Goal: Transaction & Acquisition: Purchase product/service

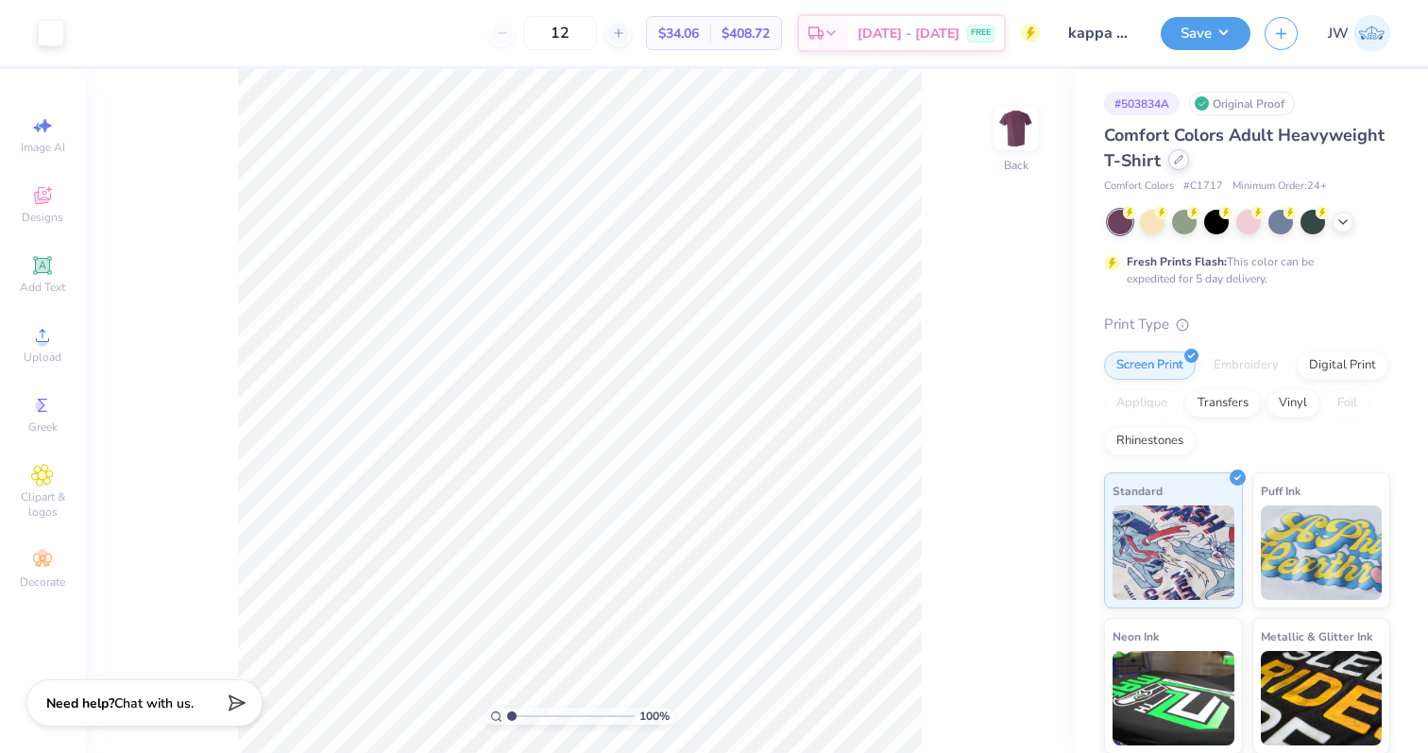
click at [1174, 161] on icon at bounding box center [1178, 159] width 9 height 9
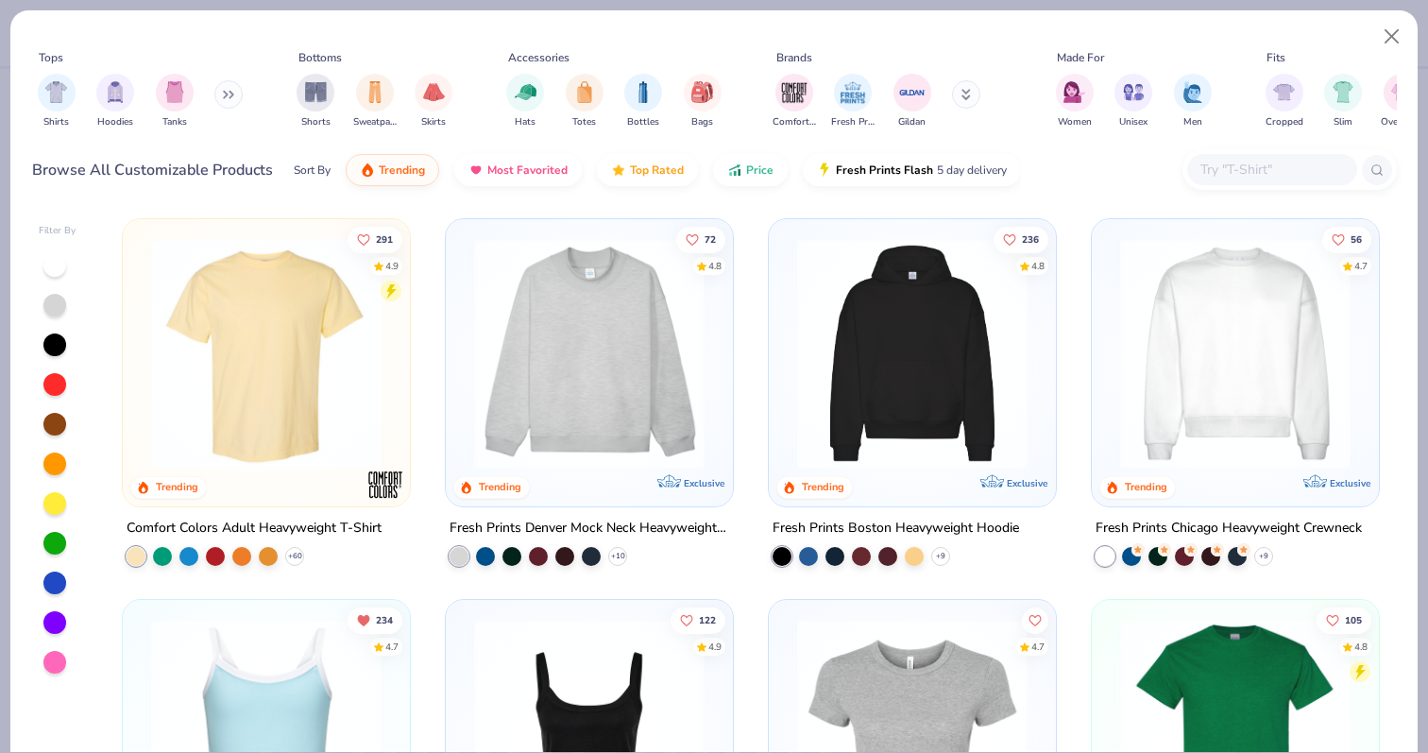
click at [227, 95] on icon at bounding box center [225, 95] width 3 height 7
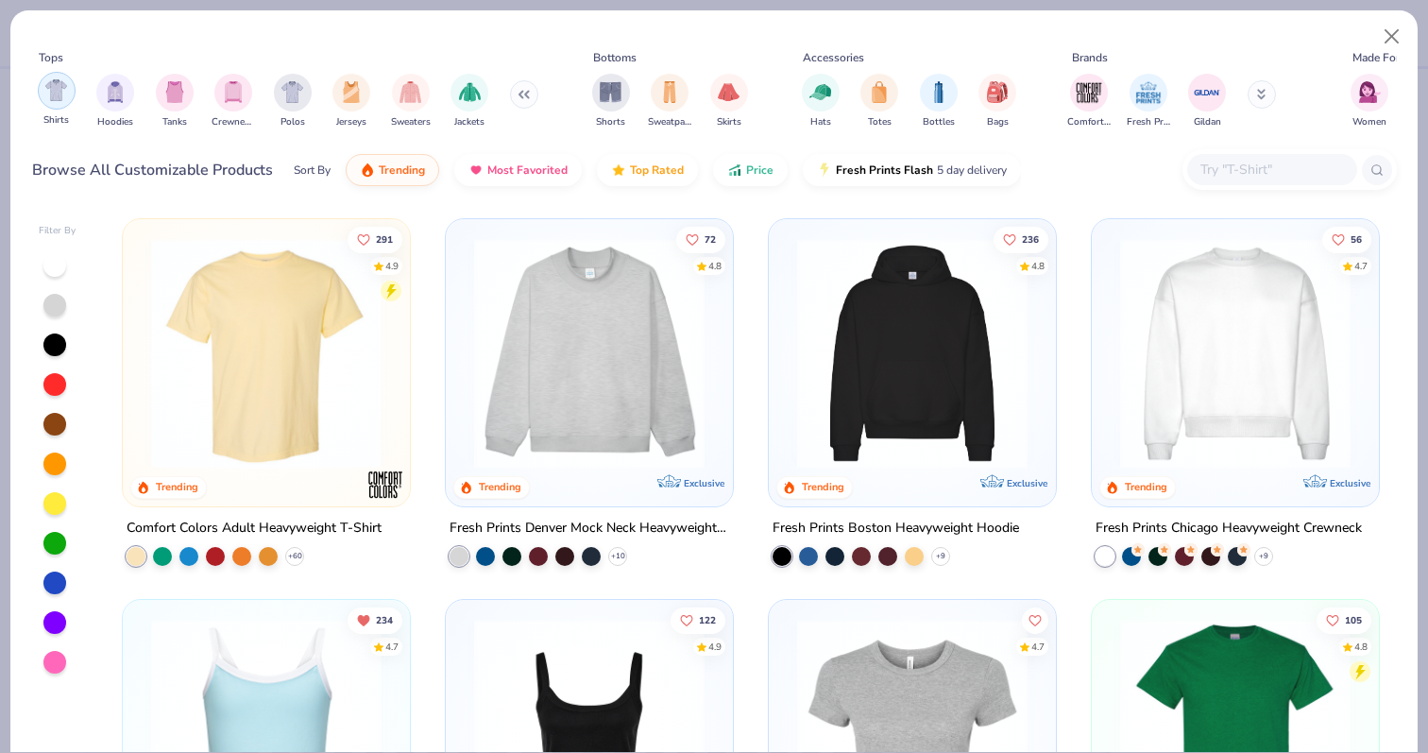
click at [43, 83] on div "filter for Shirts" at bounding box center [57, 91] width 38 height 38
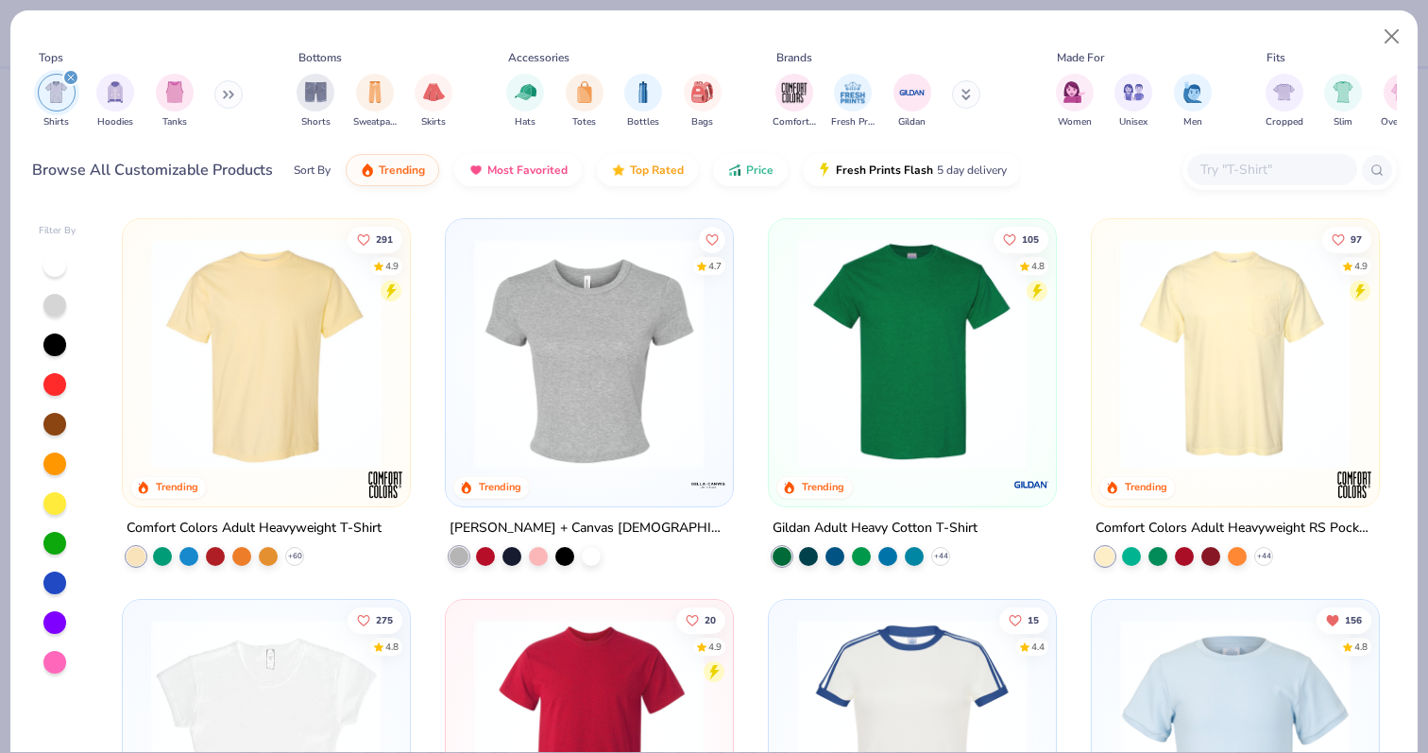
click at [531, 310] on img at bounding box center [589, 353] width 249 height 231
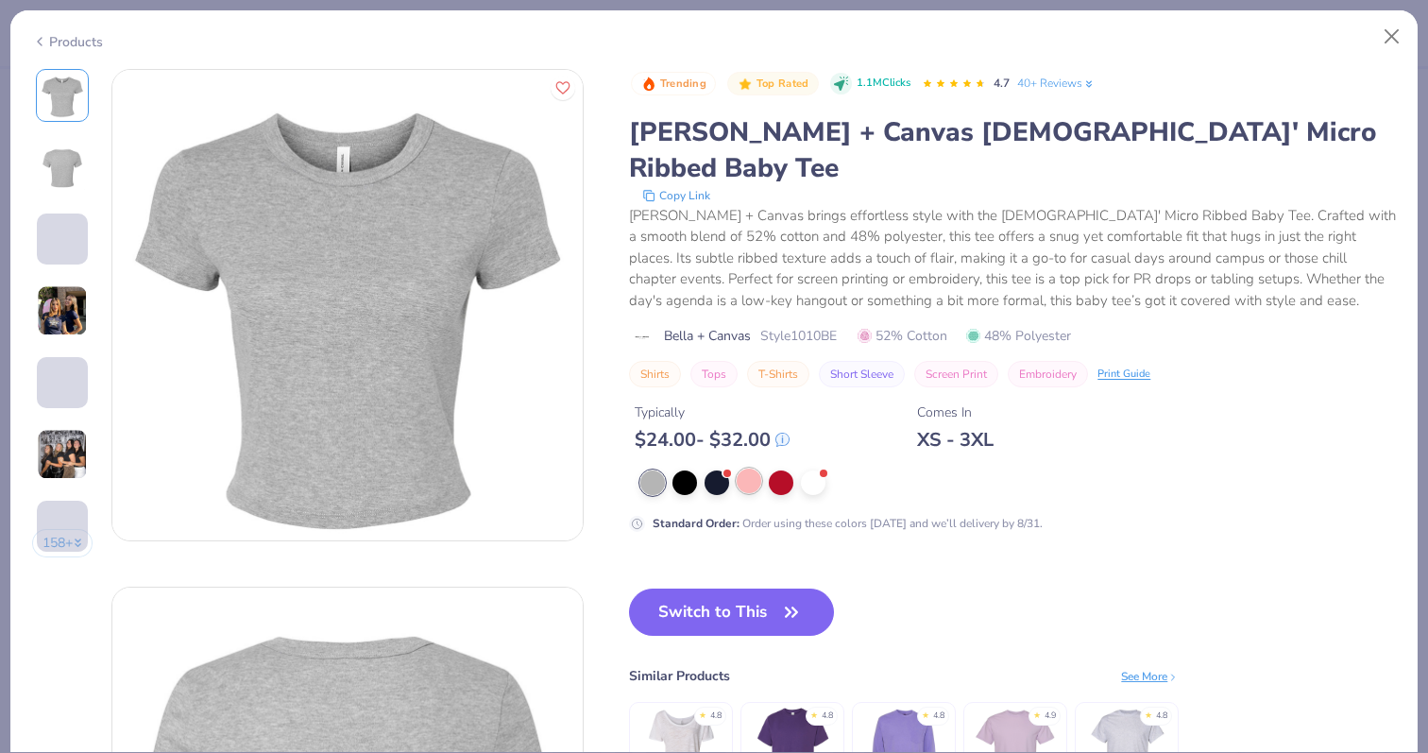
click at [742, 469] on div at bounding box center [749, 481] width 25 height 25
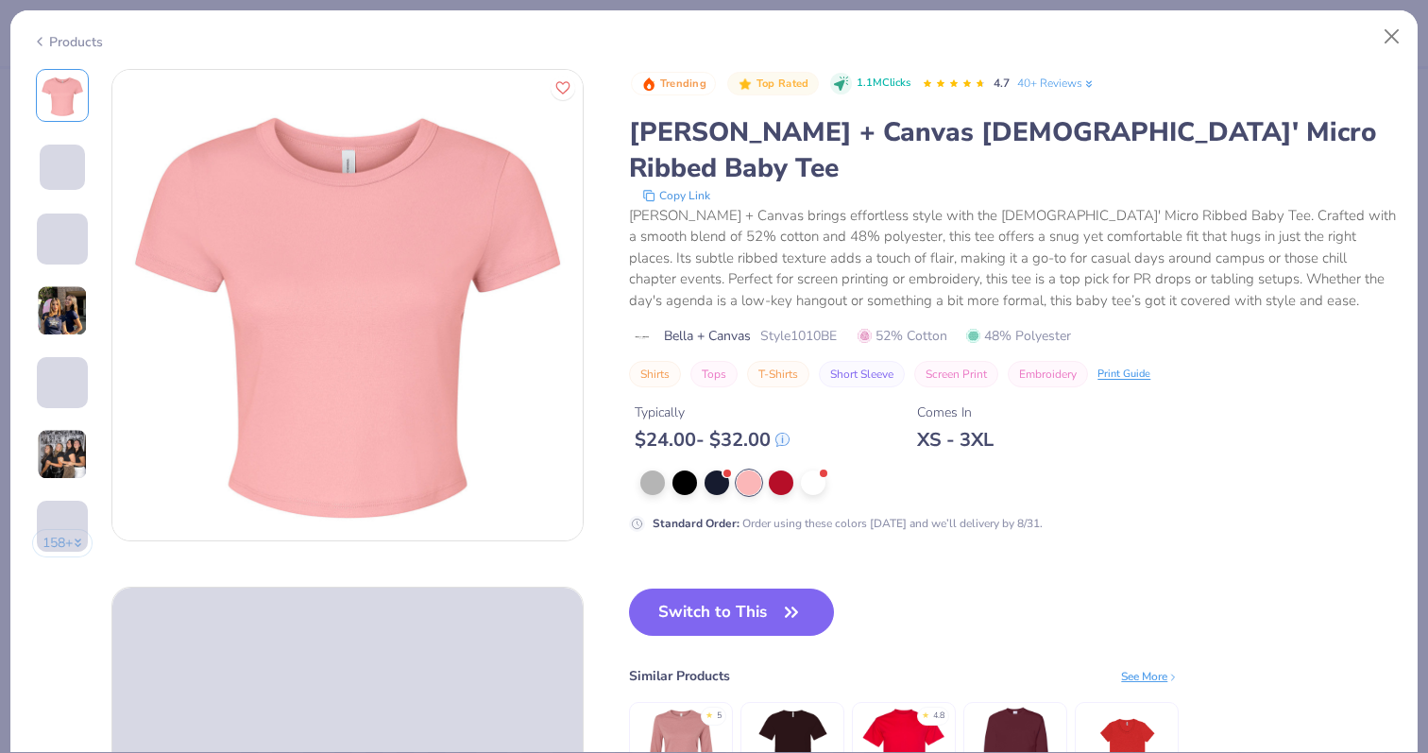
click at [57, 57] on div "Products" at bounding box center [714, 34] width 1408 height 49
click at [56, 49] on div "Products" at bounding box center [714, 34] width 1408 height 49
click at [42, 44] on icon at bounding box center [39, 41] width 15 height 23
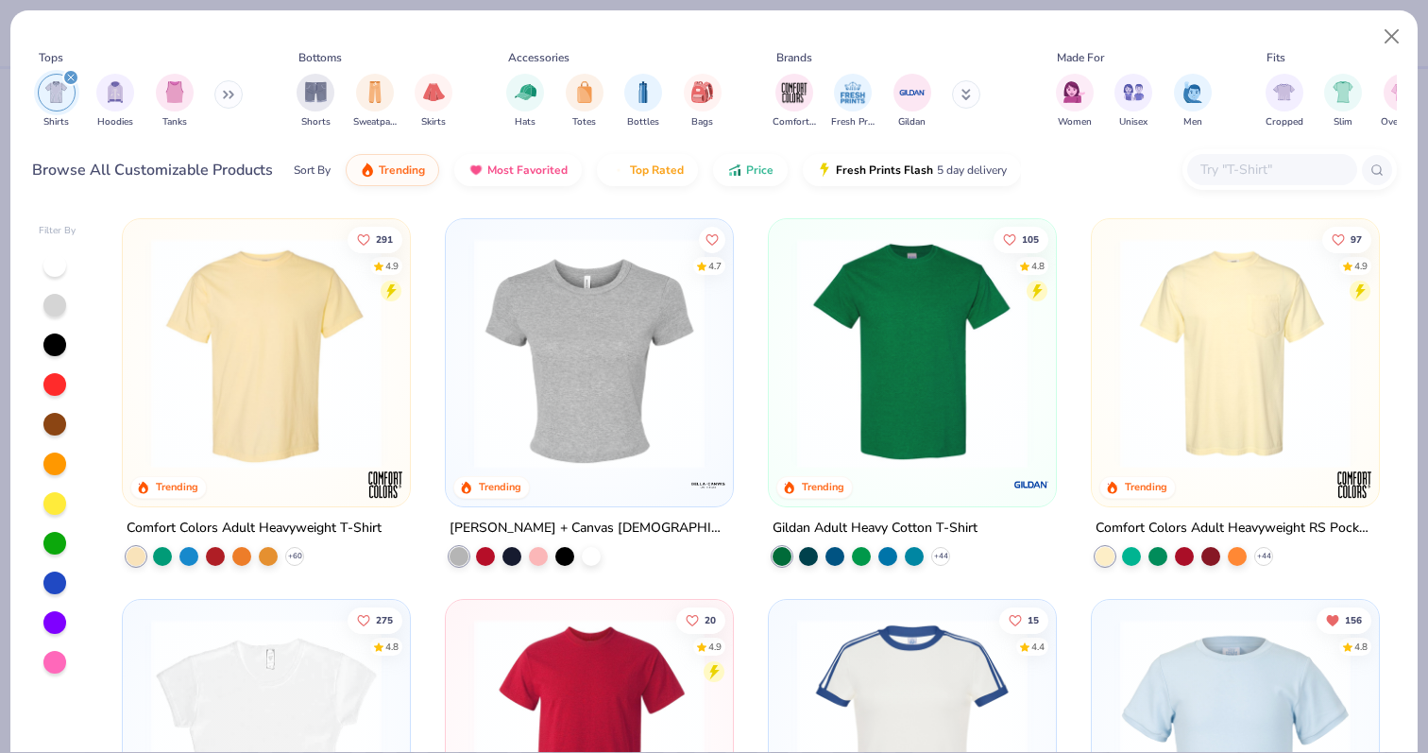
click at [62, 622] on div at bounding box center [54, 622] width 23 height 23
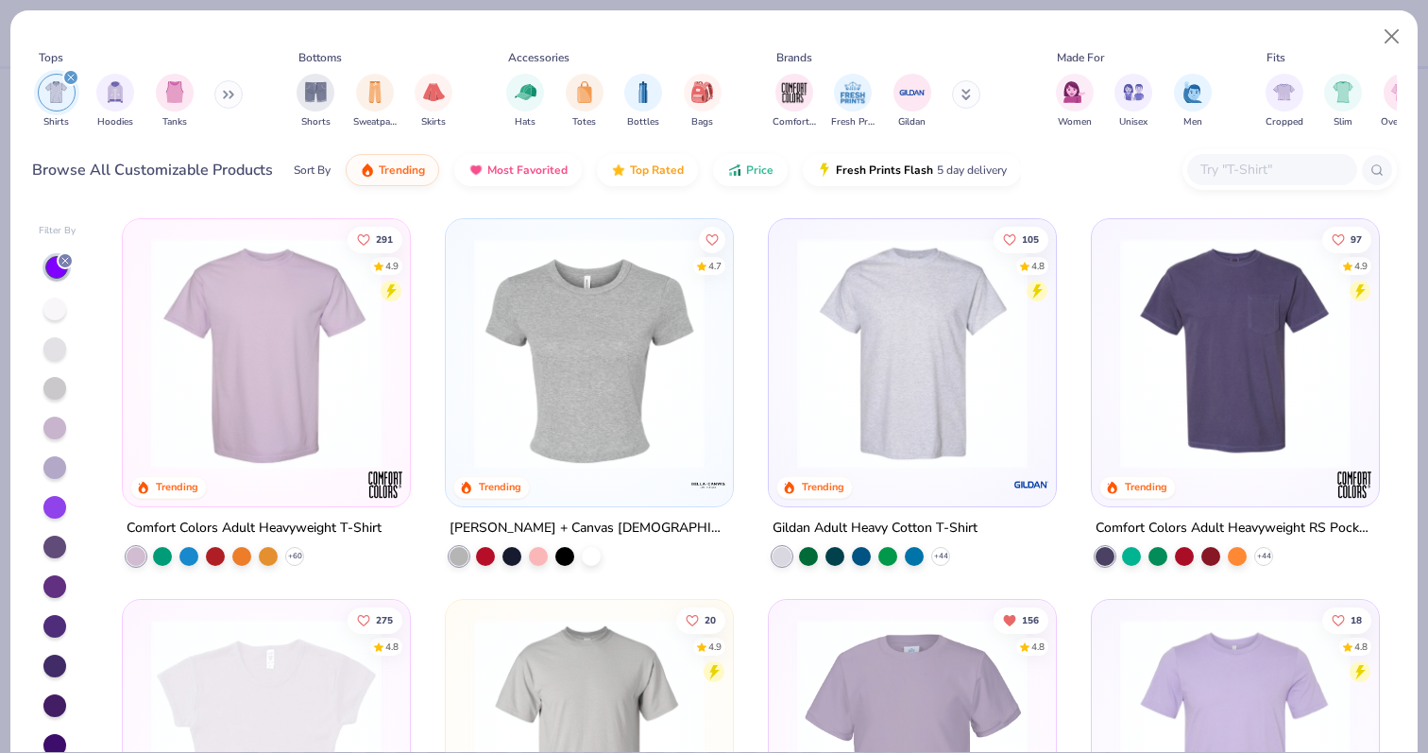
click at [56, 436] on div at bounding box center [54, 428] width 23 height 23
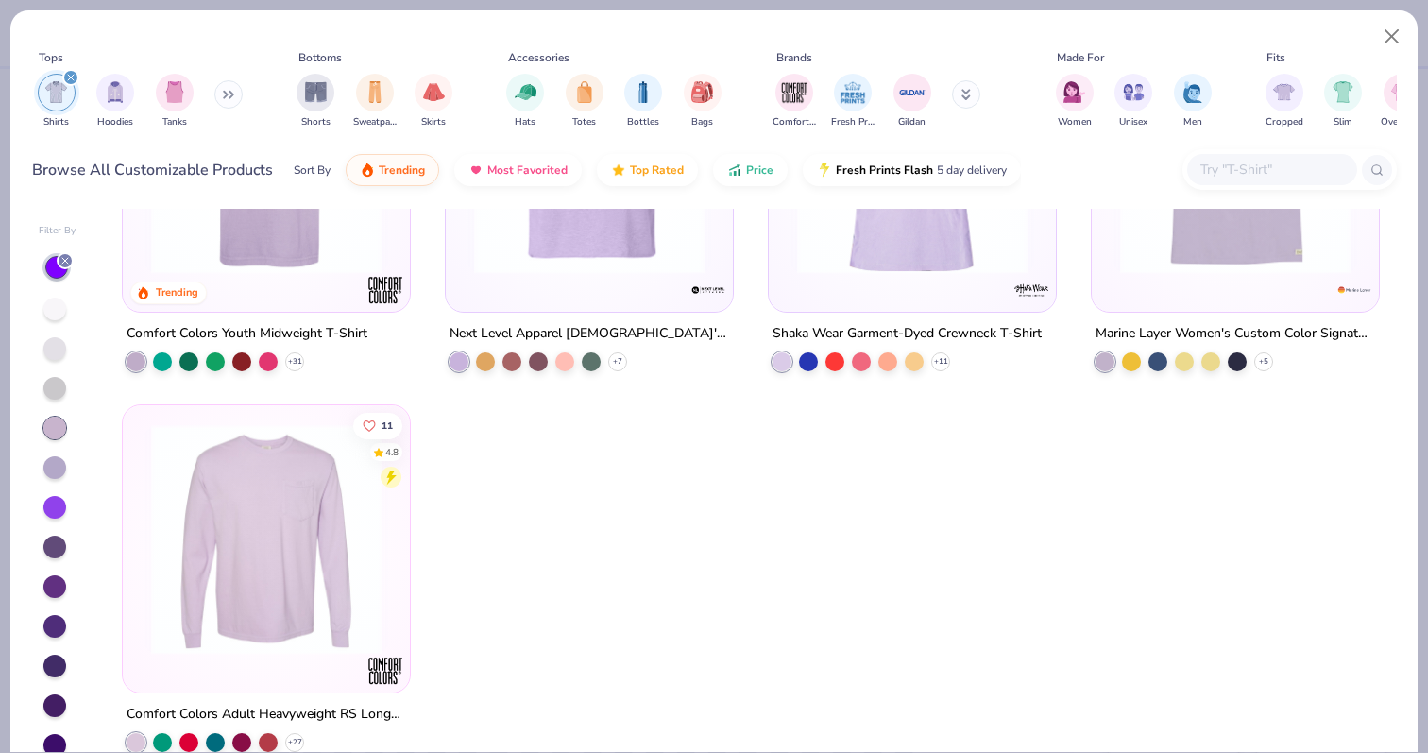
scroll to position [582, 0]
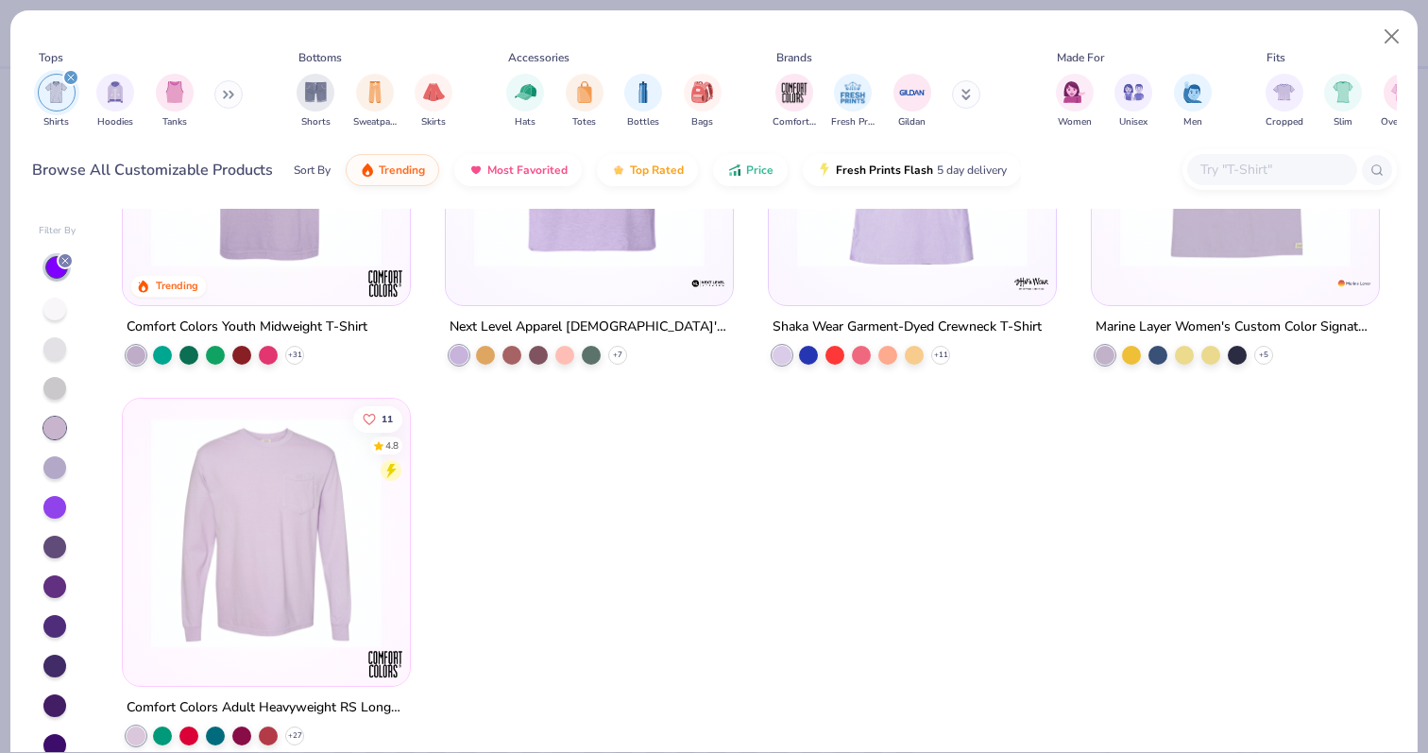
click at [52, 467] on div at bounding box center [54, 467] width 23 height 23
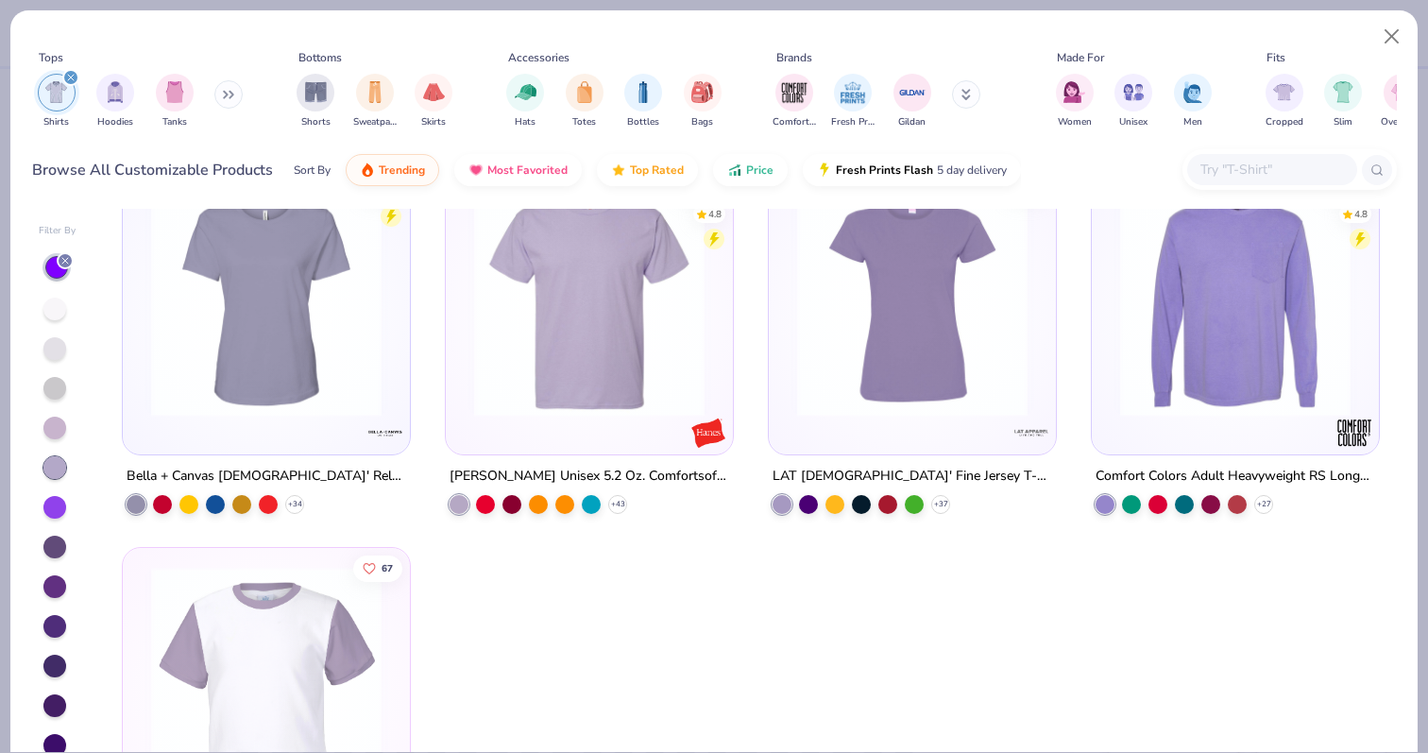
scroll to position [582, 0]
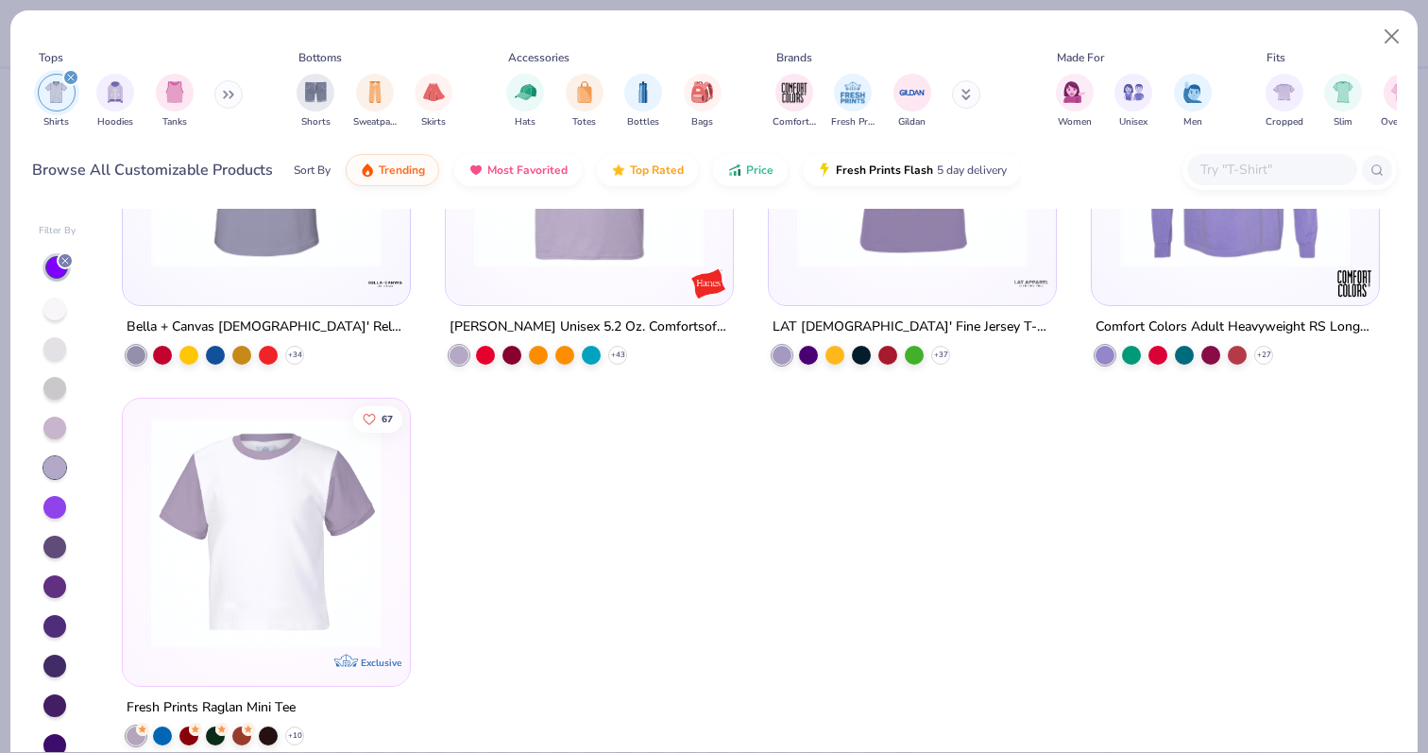
click at [57, 510] on div at bounding box center [54, 507] width 23 height 23
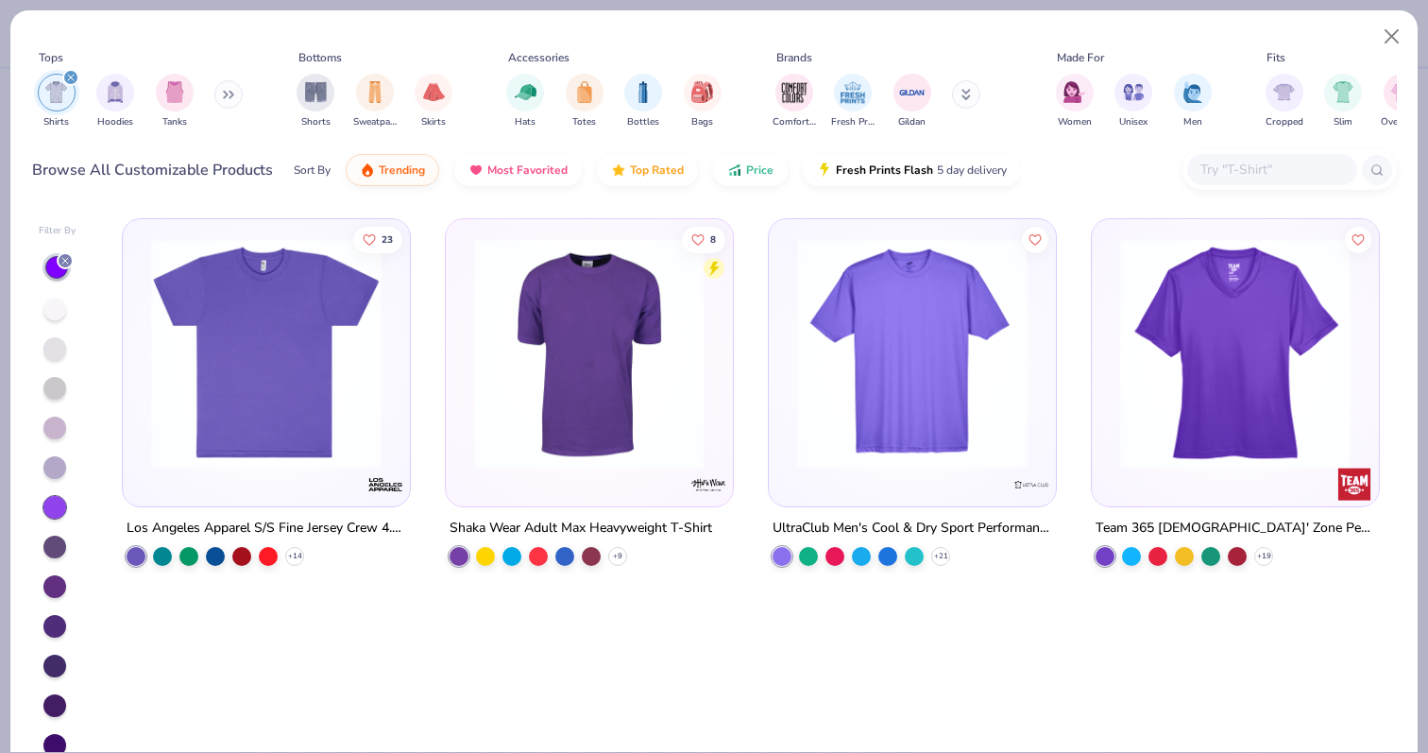
click at [53, 549] on div at bounding box center [54, 547] width 23 height 23
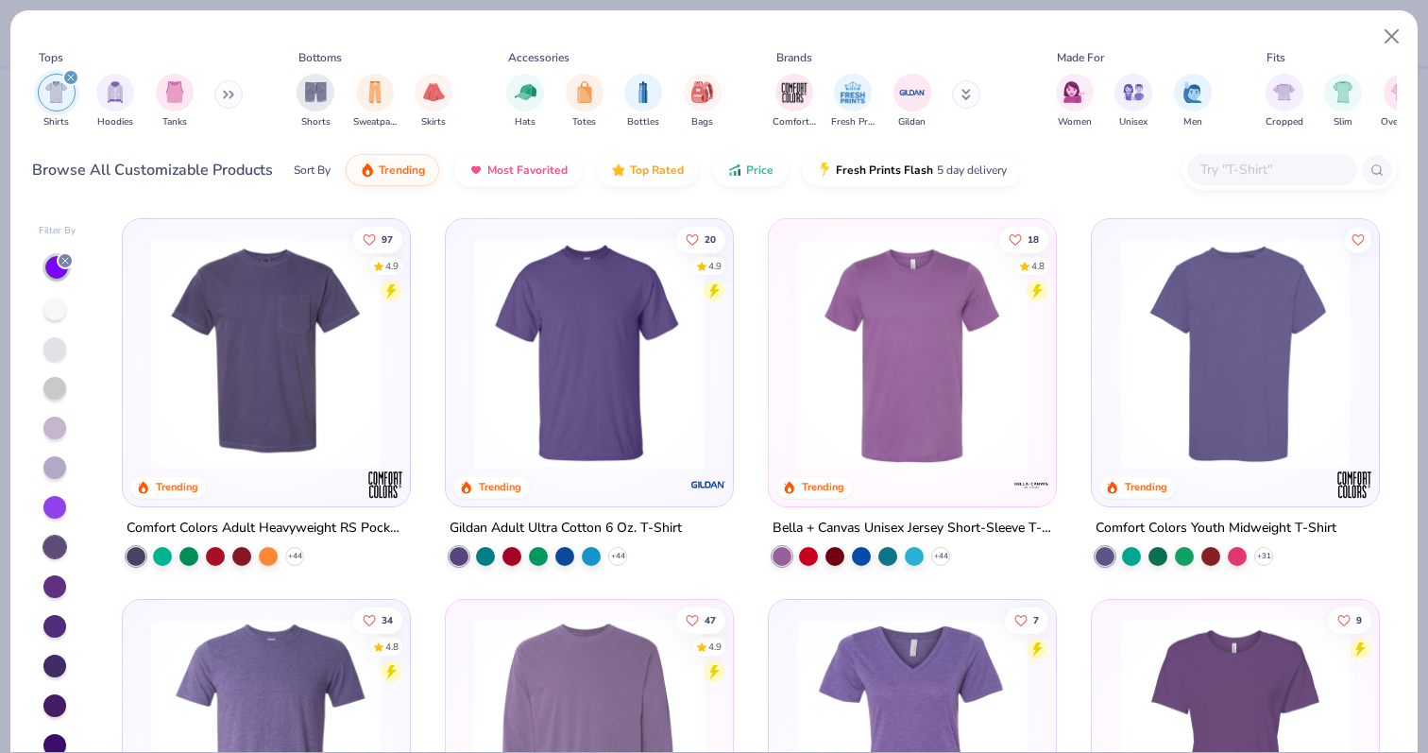
click at [55, 397] on div at bounding box center [54, 388] width 23 height 23
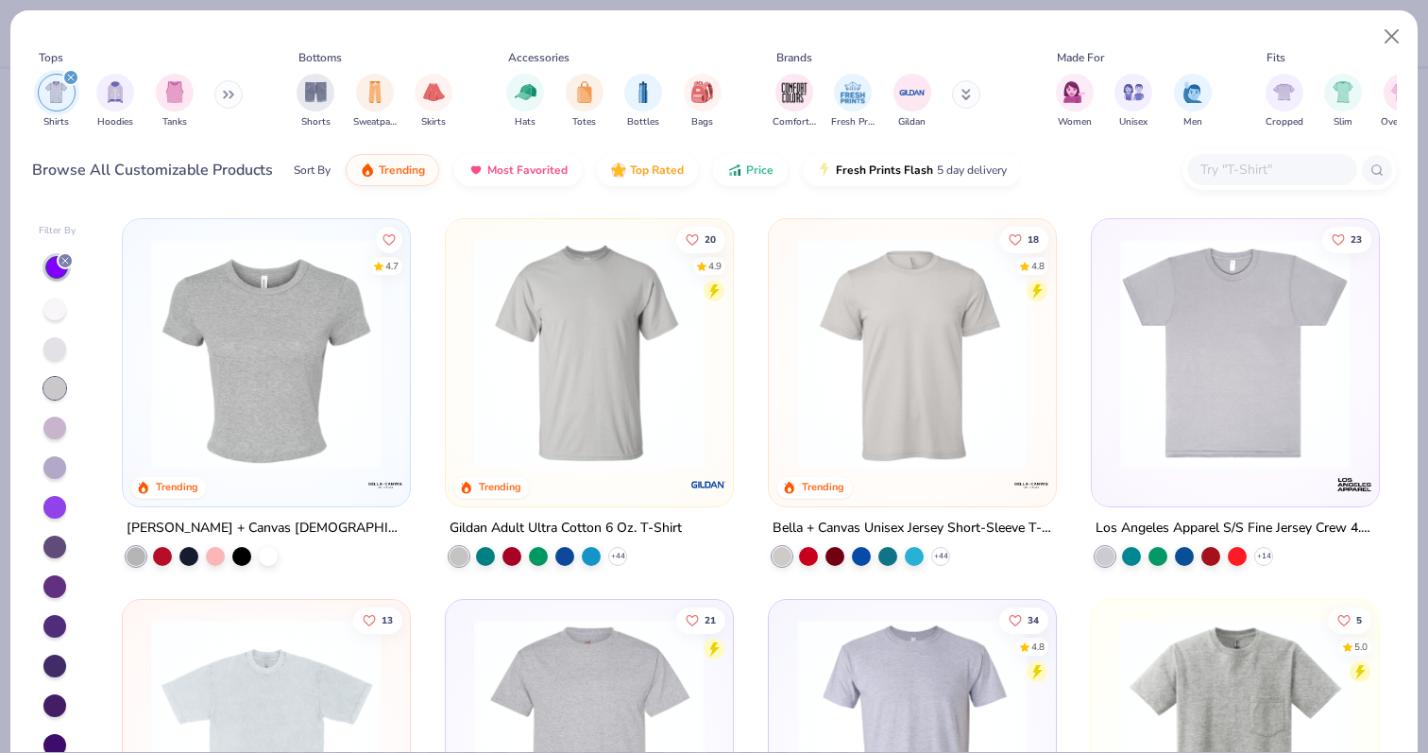
scroll to position [24, 0]
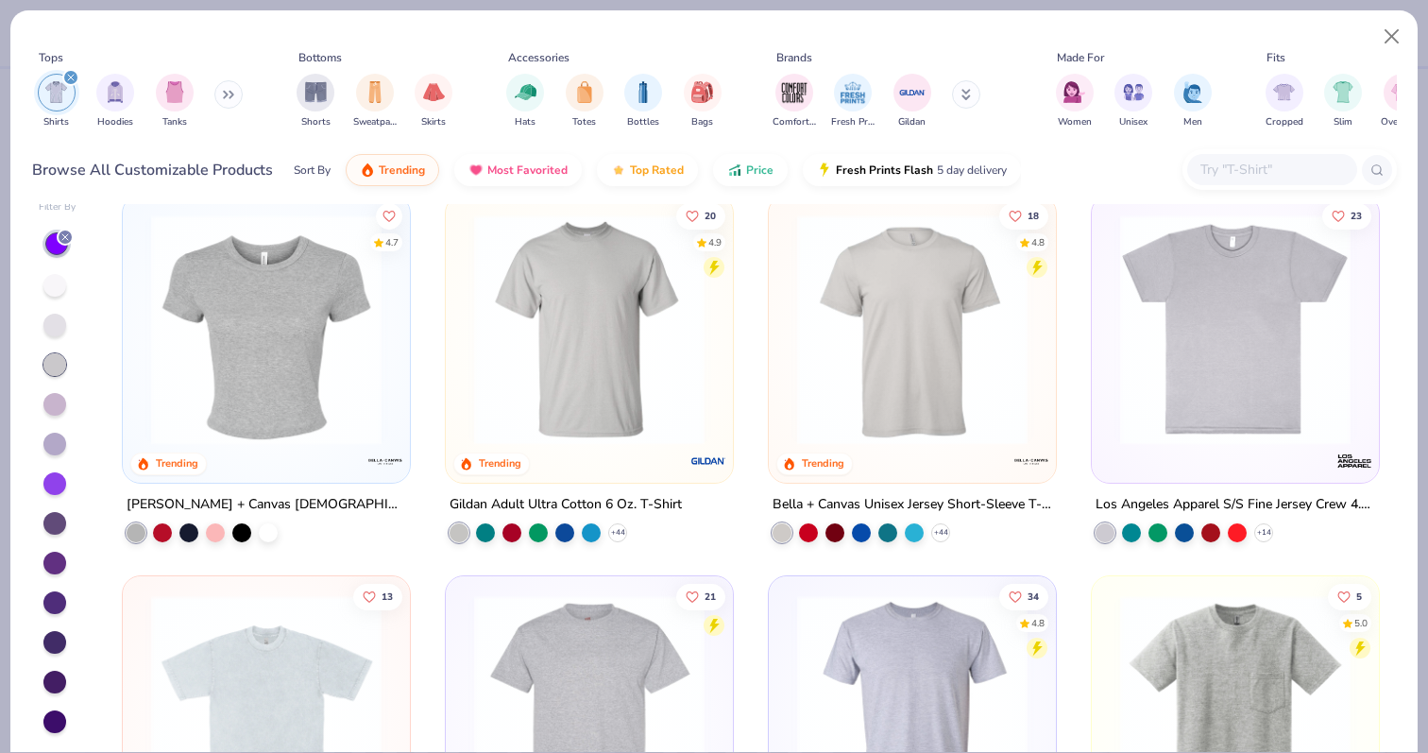
click at [62, 697] on div at bounding box center [58, 482] width 38 height 504
click at [44, 733] on div at bounding box center [58, 482] width 38 height 504
click at [45, 425] on div at bounding box center [58, 482] width 38 height 504
click at [45, 407] on div at bounding box center [54, 404] width 23 height 23
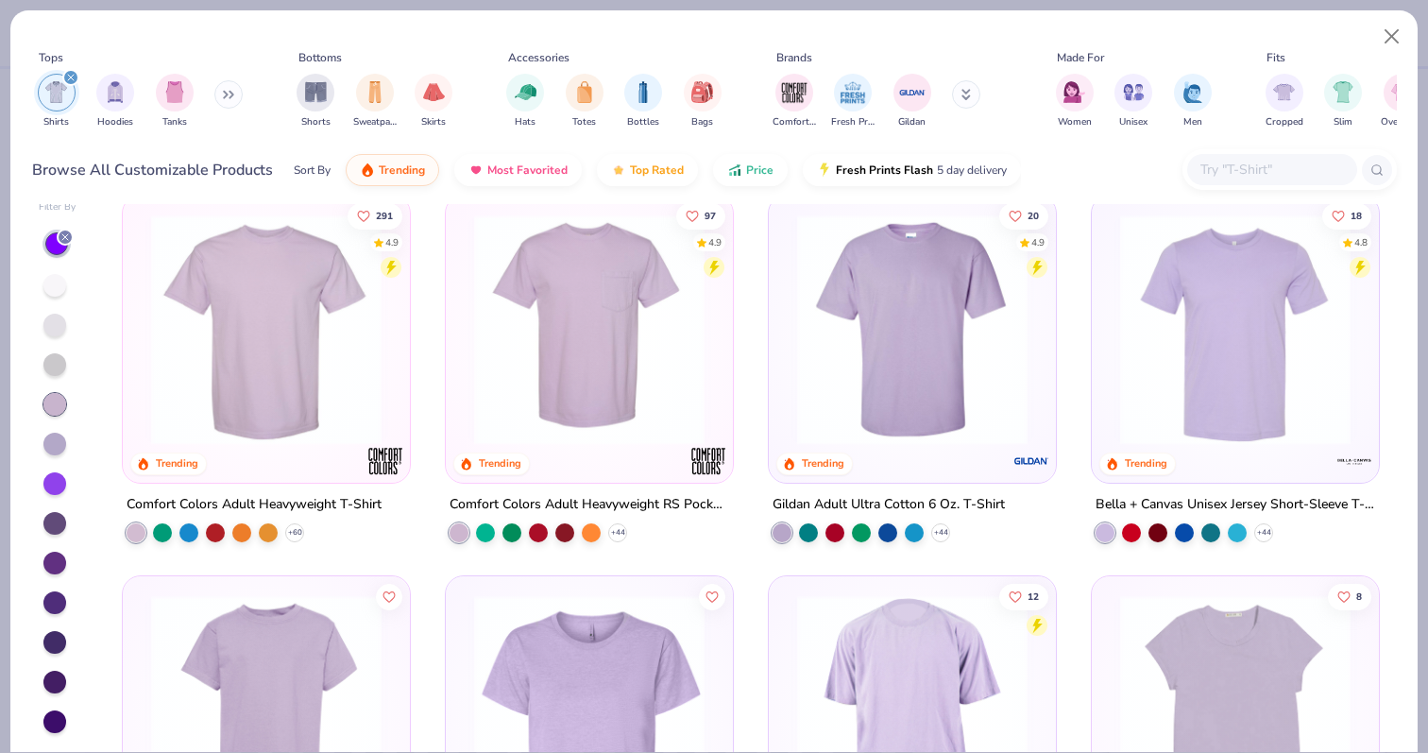
click at [67, 243] on div at bounding box center [65, 237] width 17 height 17
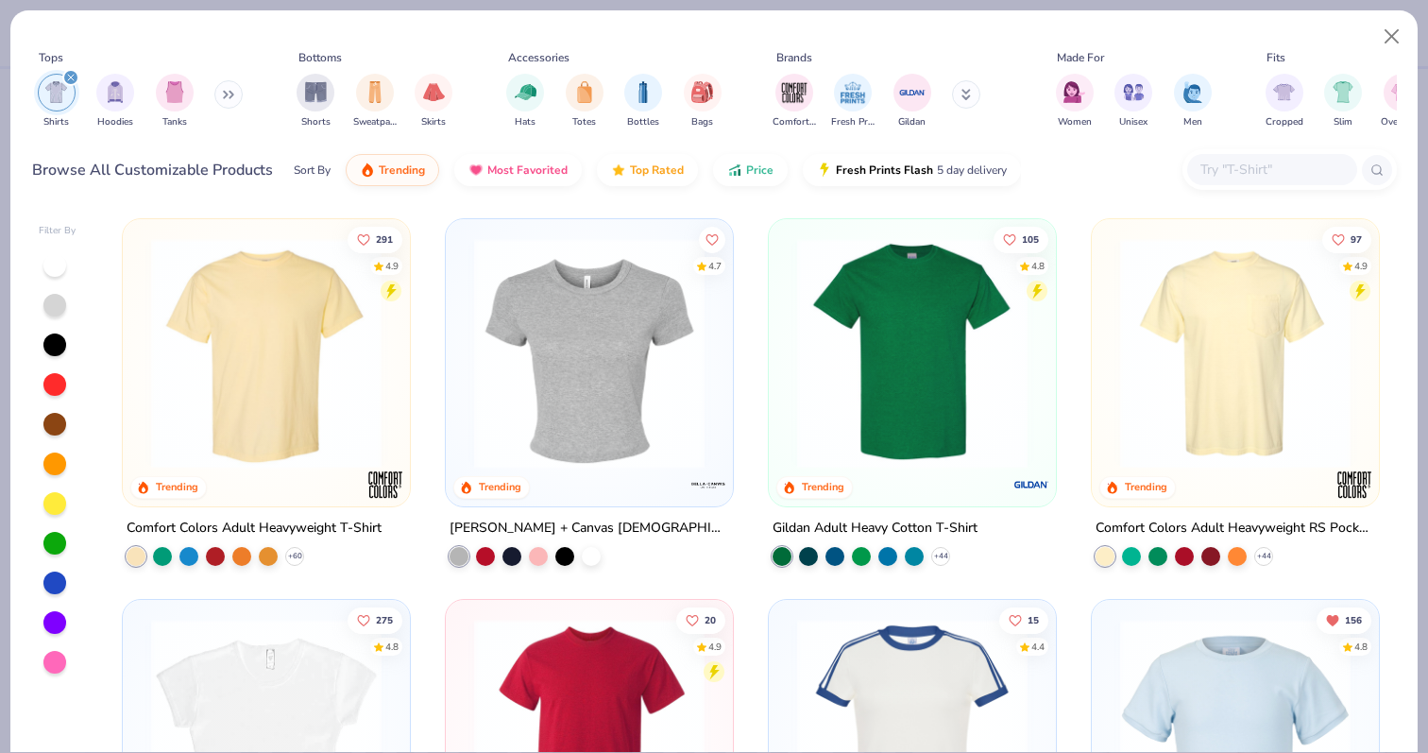
click at [56, 617] on div at bounding box center [54, 622] width 23 height 23
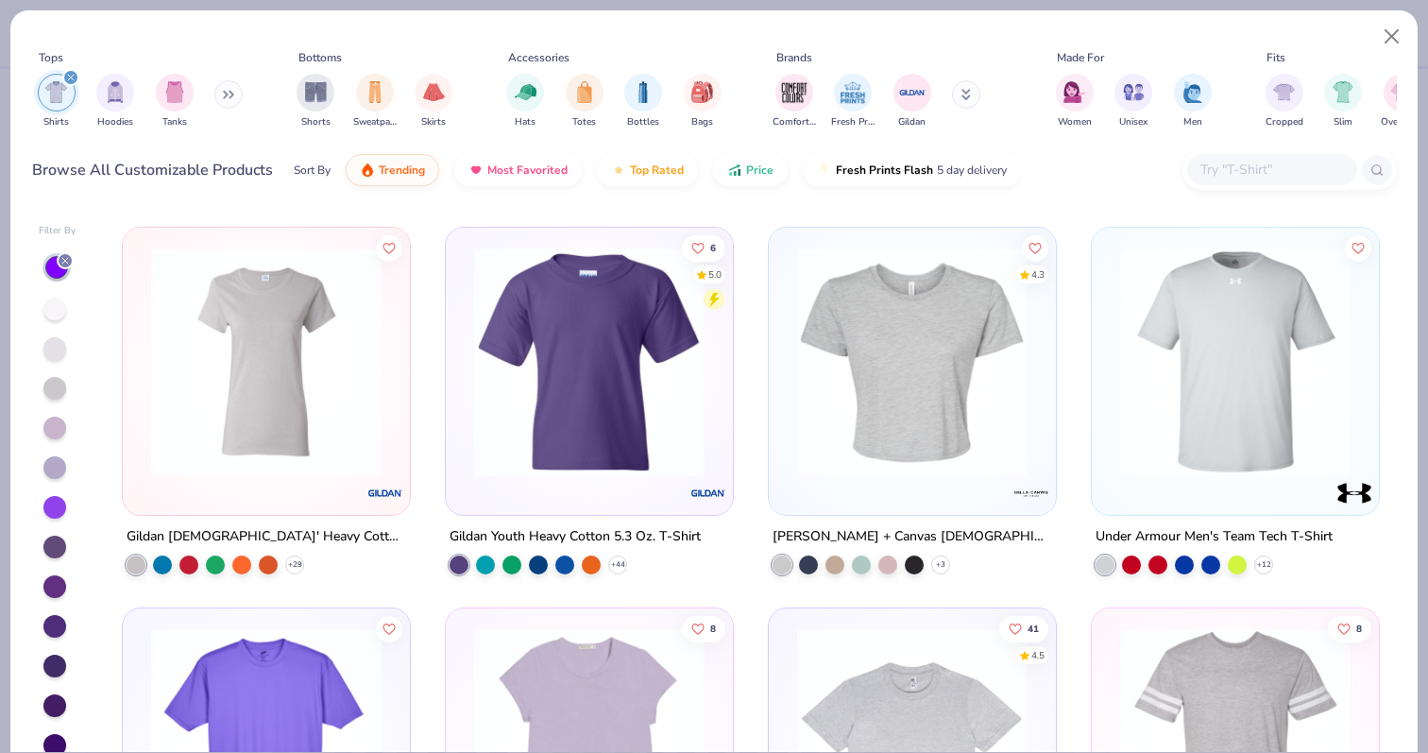
scroll to position [3432, 0]
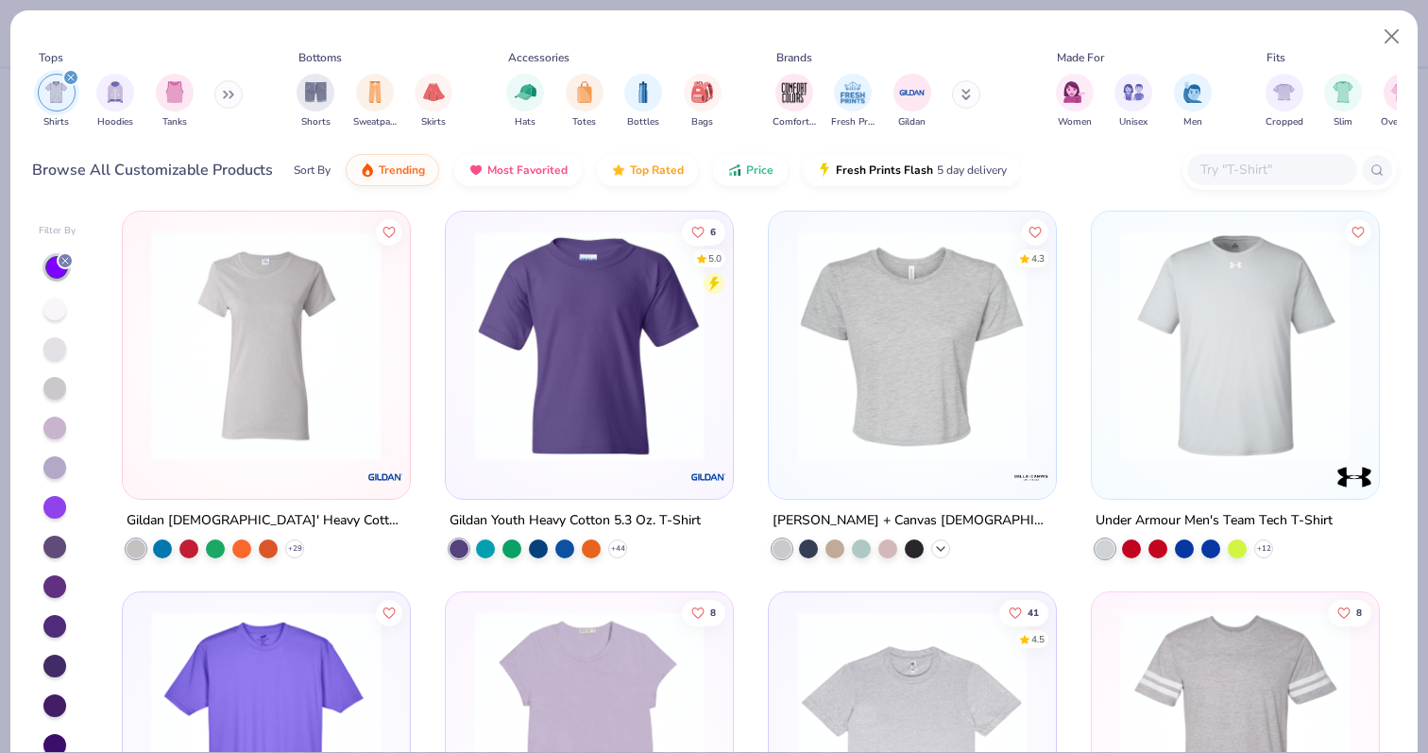
click at [940, 551] on icon at bounding box center [940, 547] width 15 height 15
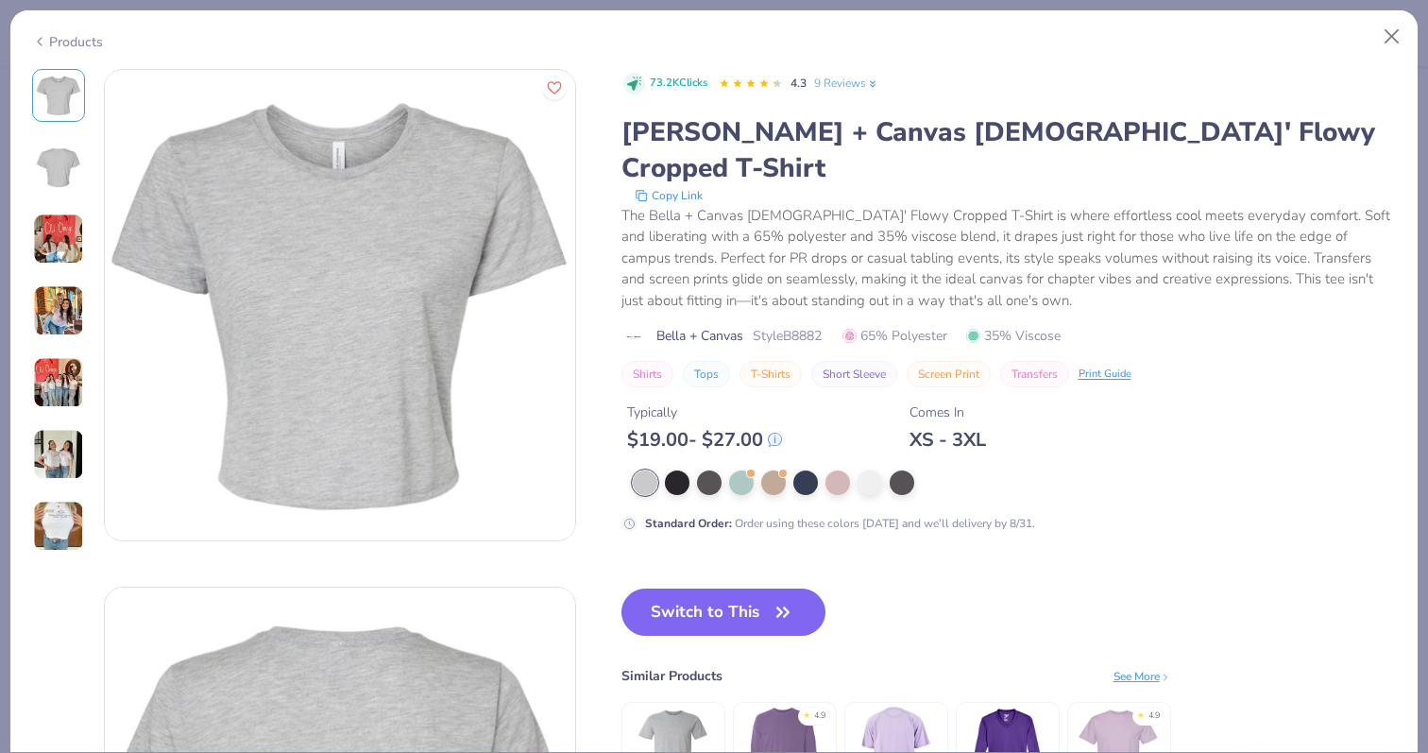
click at [817, 470] on div at bounding box center [1005, 482] width 744 height 25
click at [833, 469] on div at bounding box center [838, 481] width 25 height 25
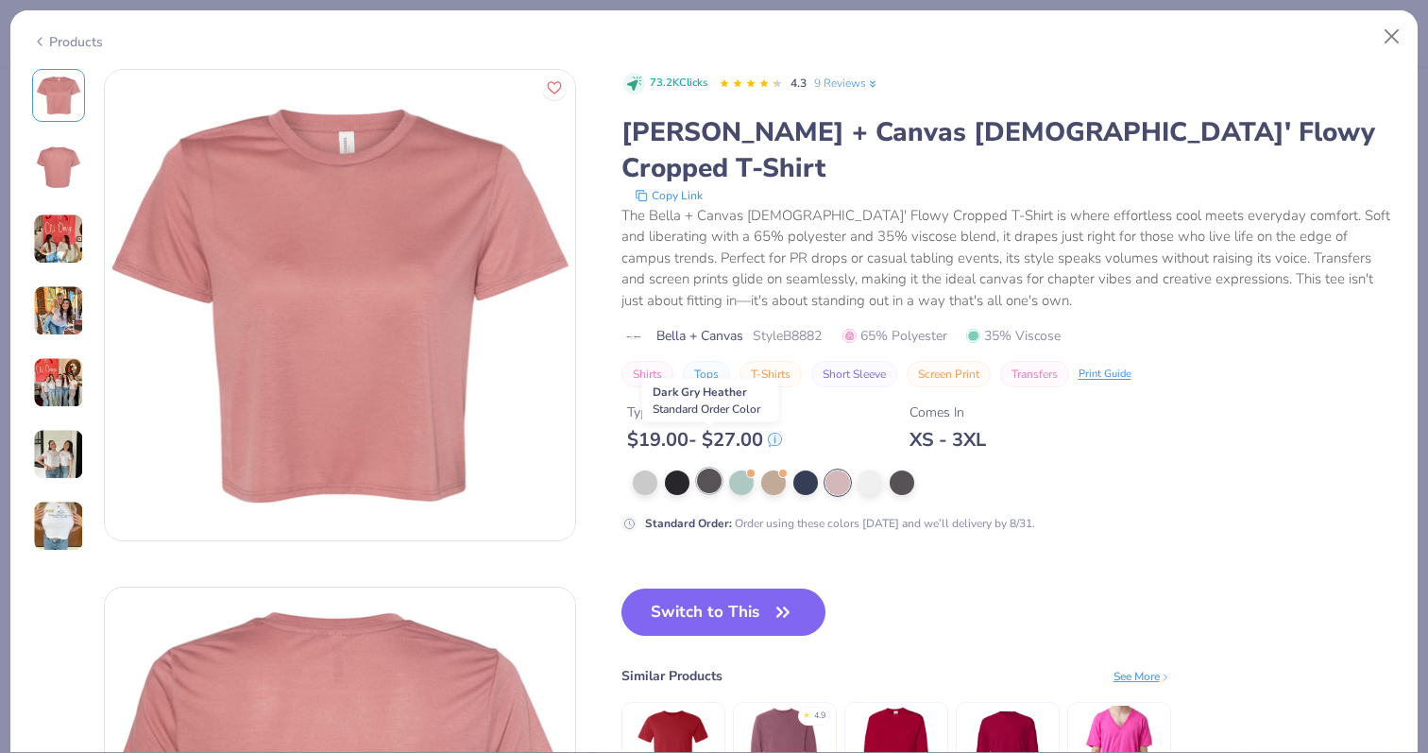
click at [699, 469] on div at bounding box center [709, 481] width 25 height 25
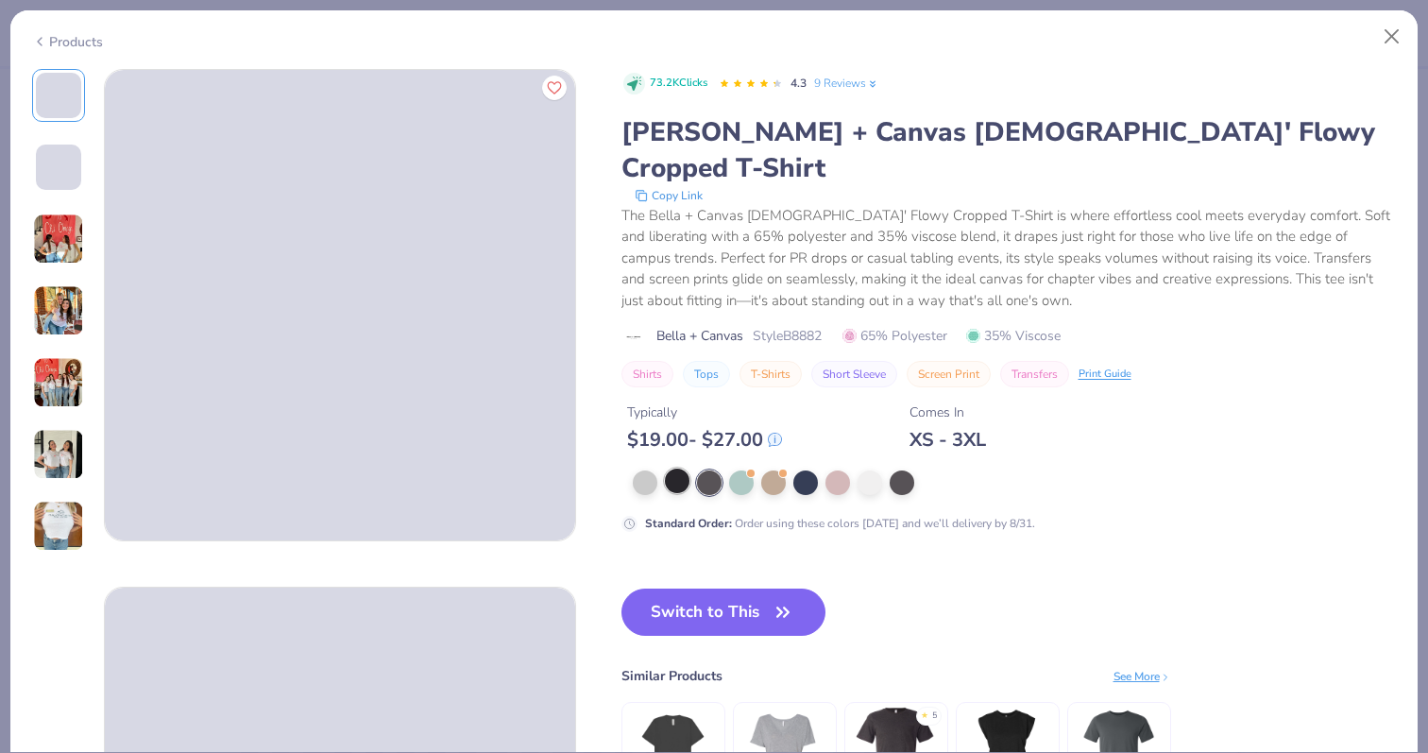
click at [685, 469] on div at bounding box center [677, 481] width 25 height 25
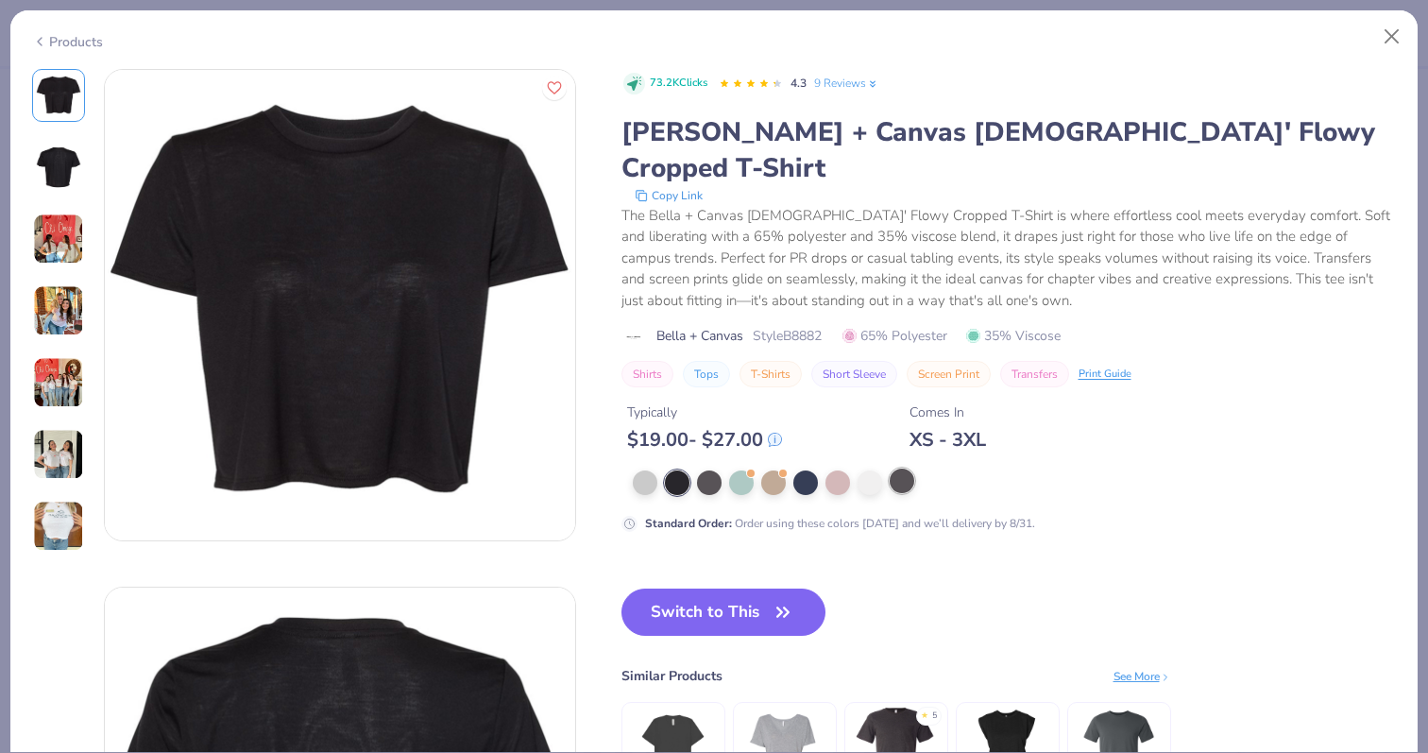
click at [902, 469] on div at bounding box center [902, 481] width 25 height 25
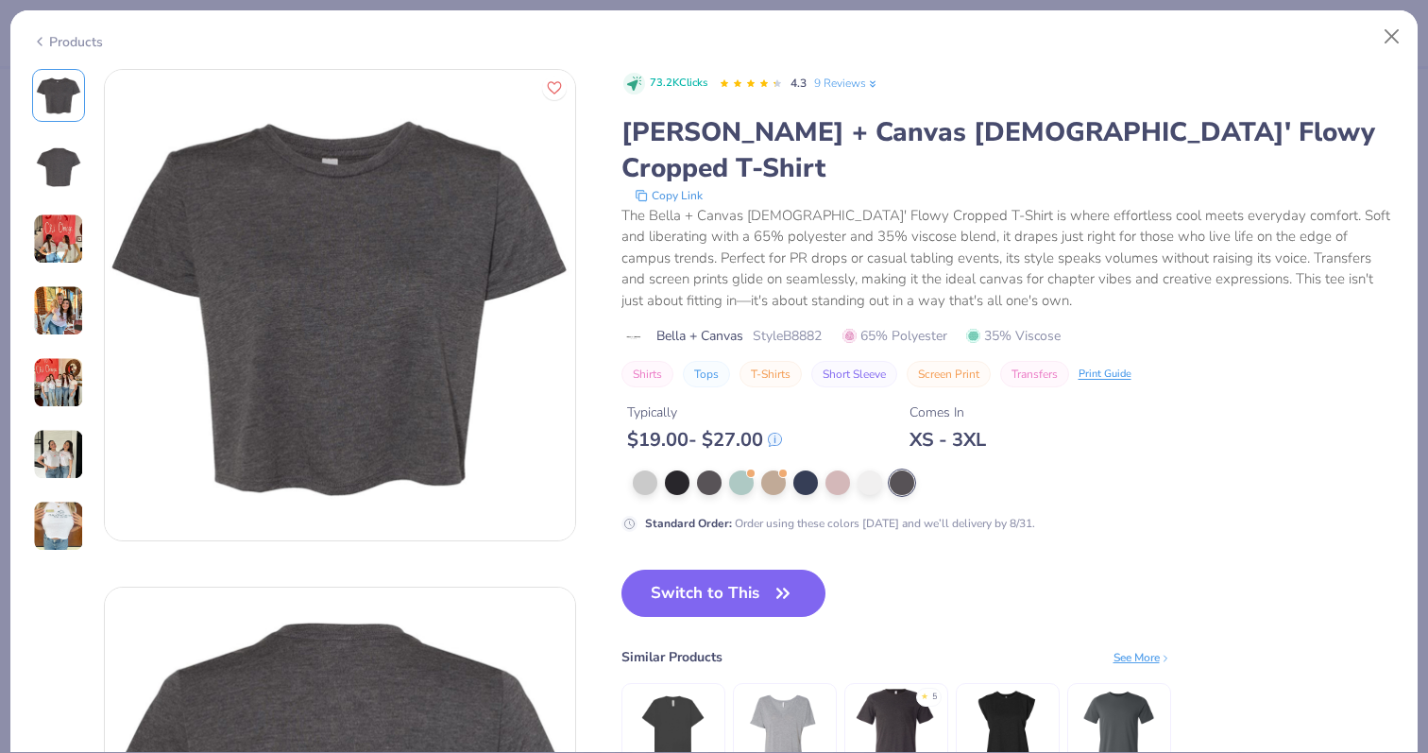
click at [41, 43] on icon at bounding box center [39, 41] width 15 height 23
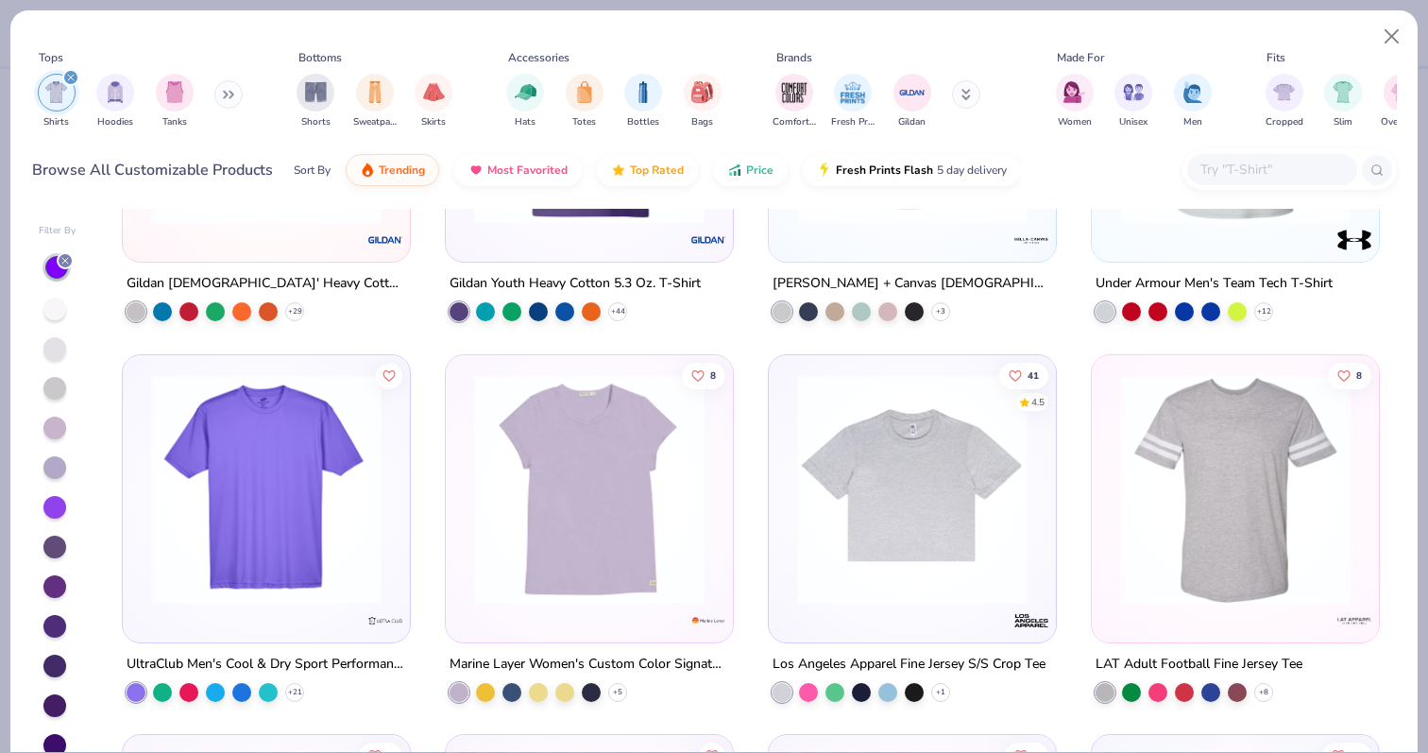
scroll to position [3680, 0]
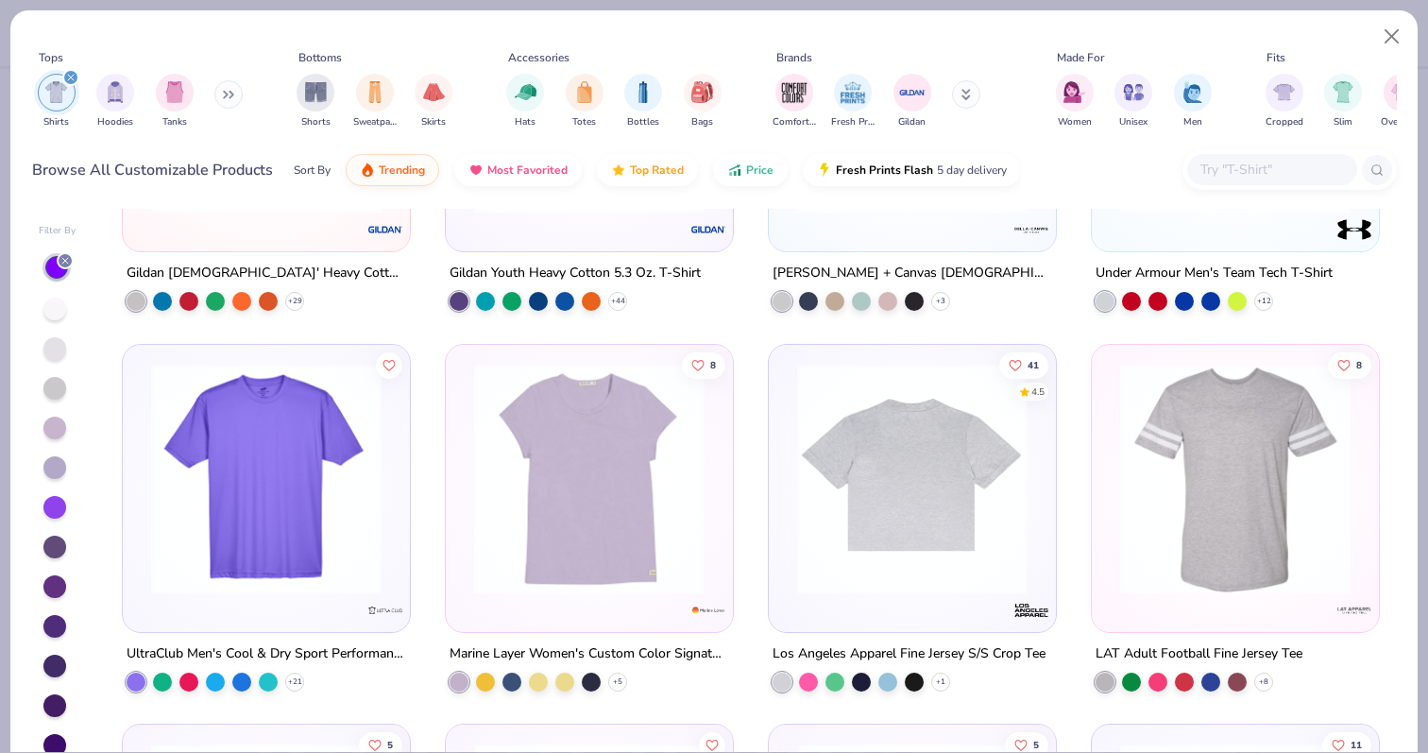
click at [788, 507] on img at bounding box center [662, 478] width 249 height 231
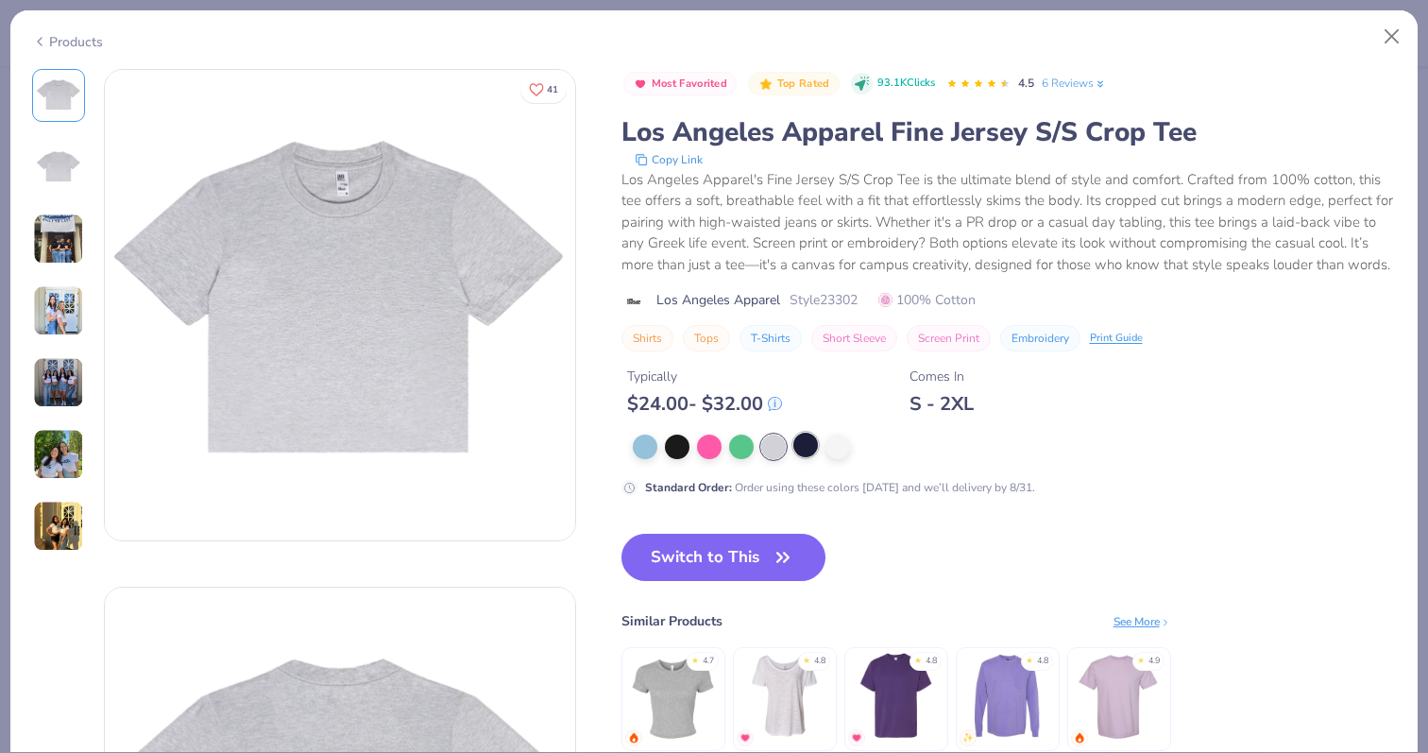
click at [800, 446] on div at bounding box center [806, 445] width 25 height 25
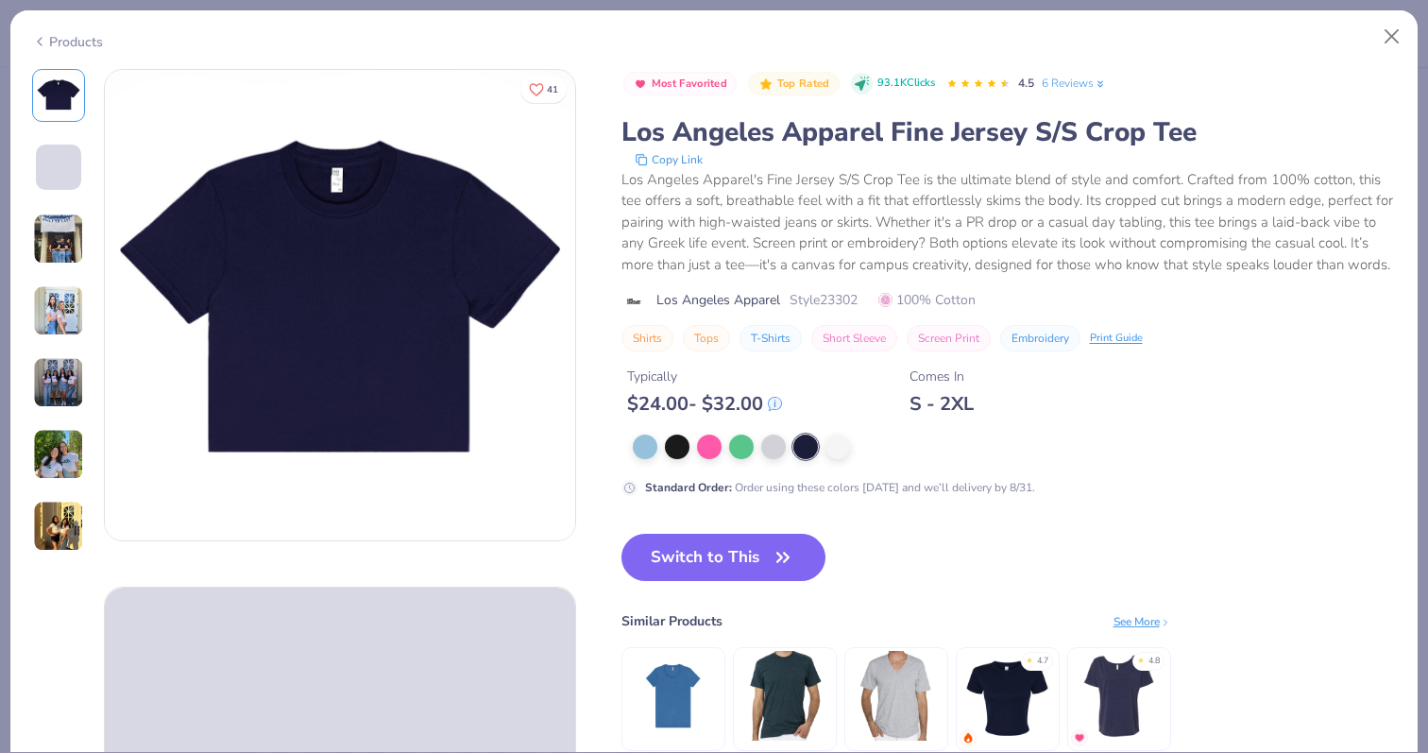
click at [50, 38] on div "Products" at bounding box center [67, 42] width 71 height 20
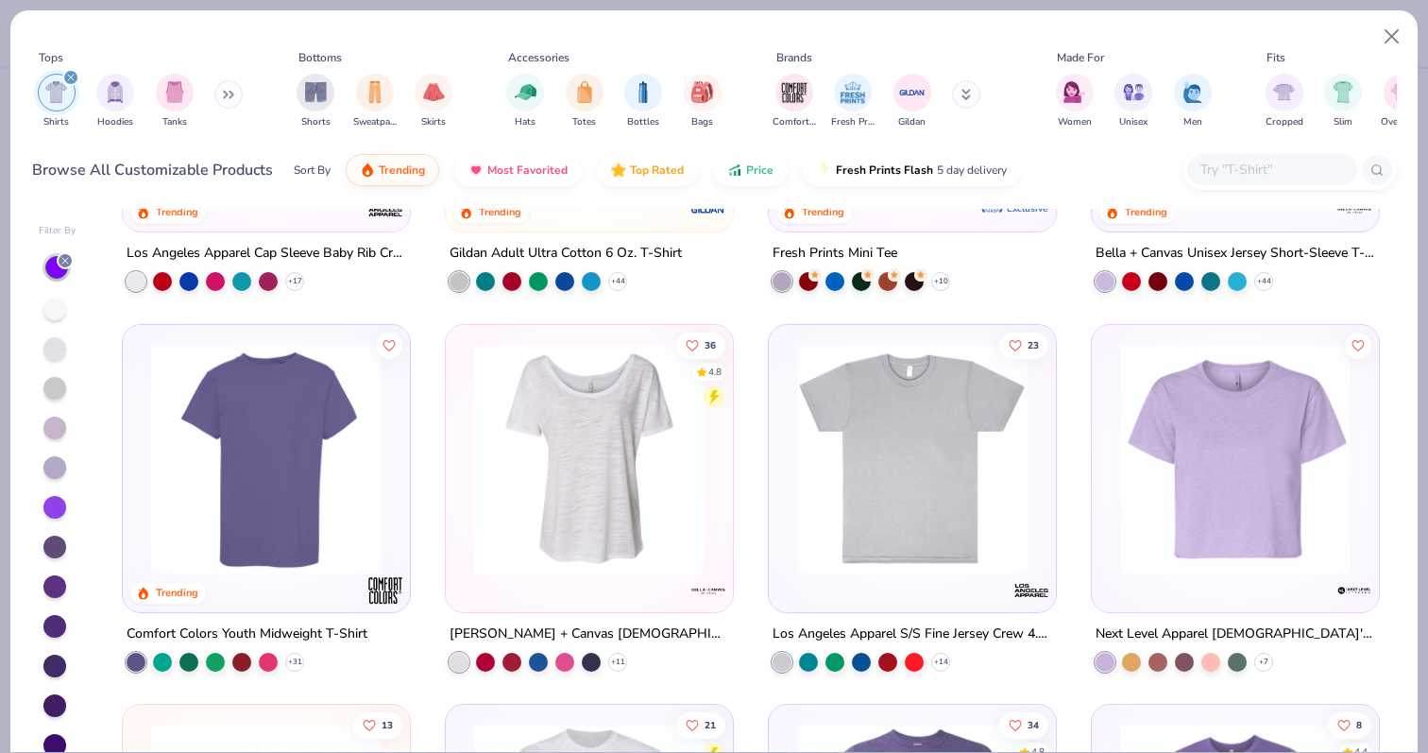
scroll to position [655, 0]
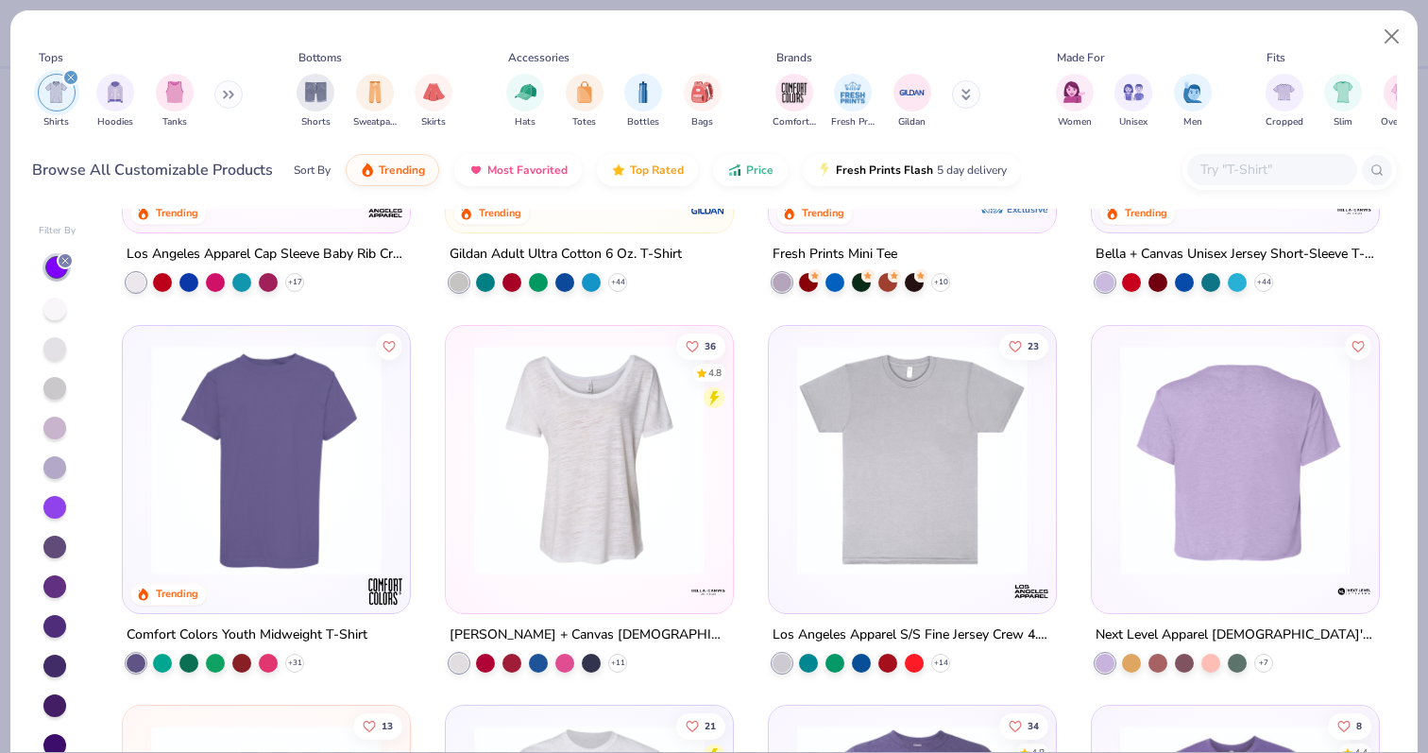
click at [1111, 453] on img at bounding box center [986, 459] width 249 height 231
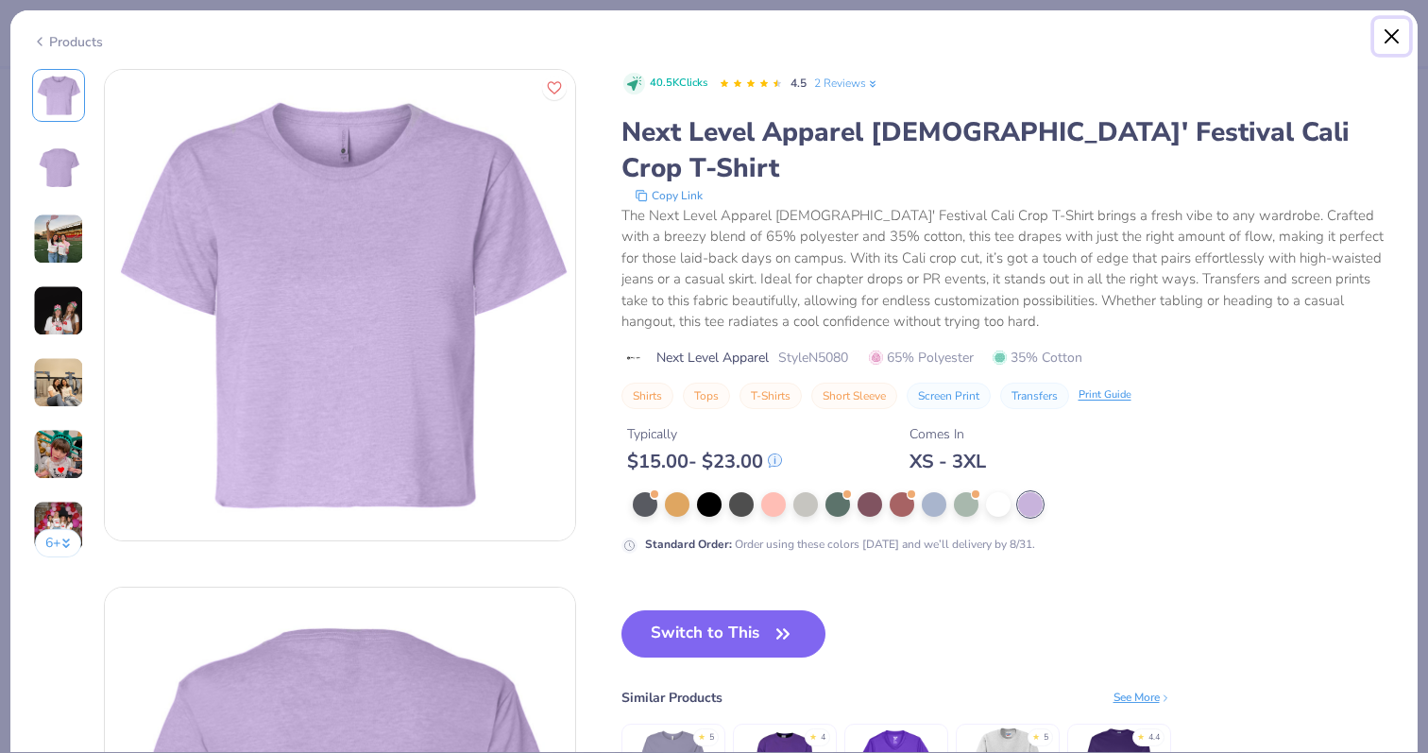
click at [1389, 33] on button "Close" at bounding box center [1393, 37] width 36 height 36
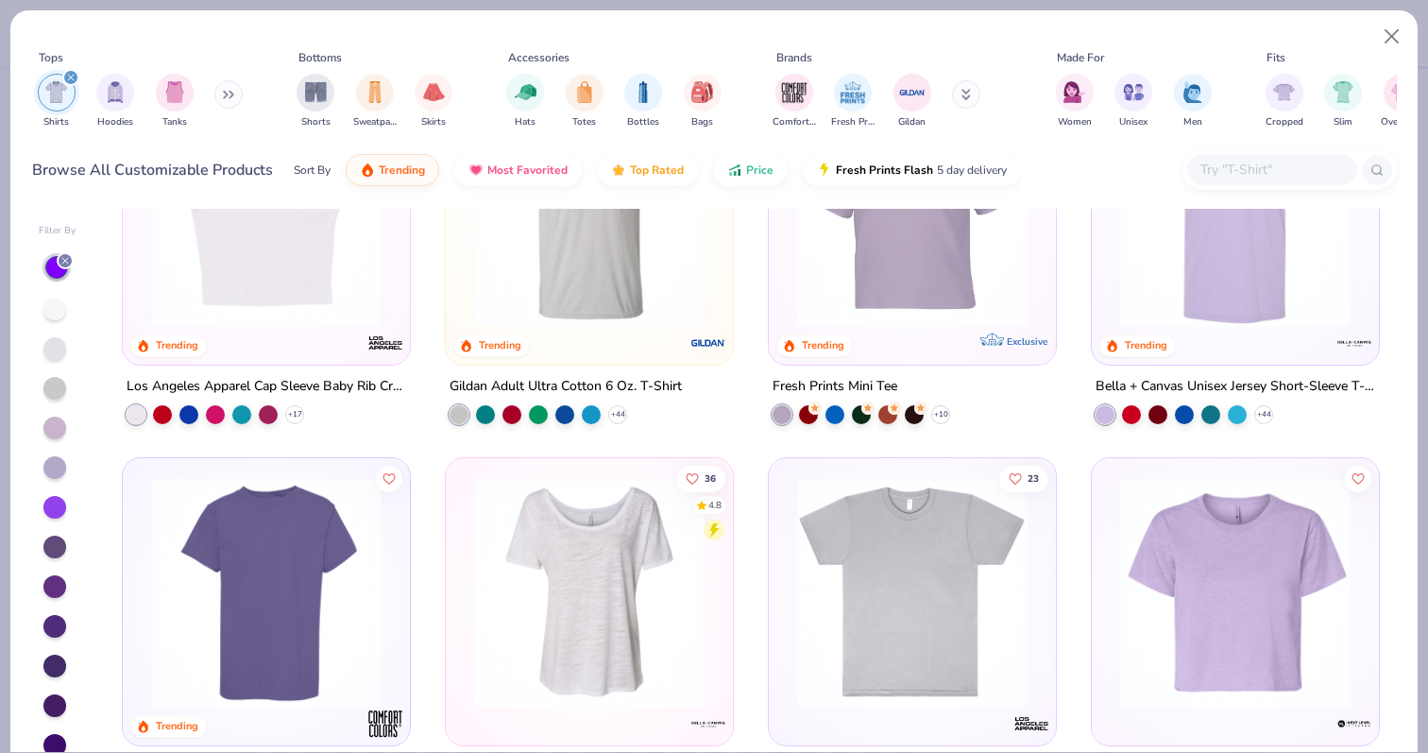
scroll to position [549, 0]
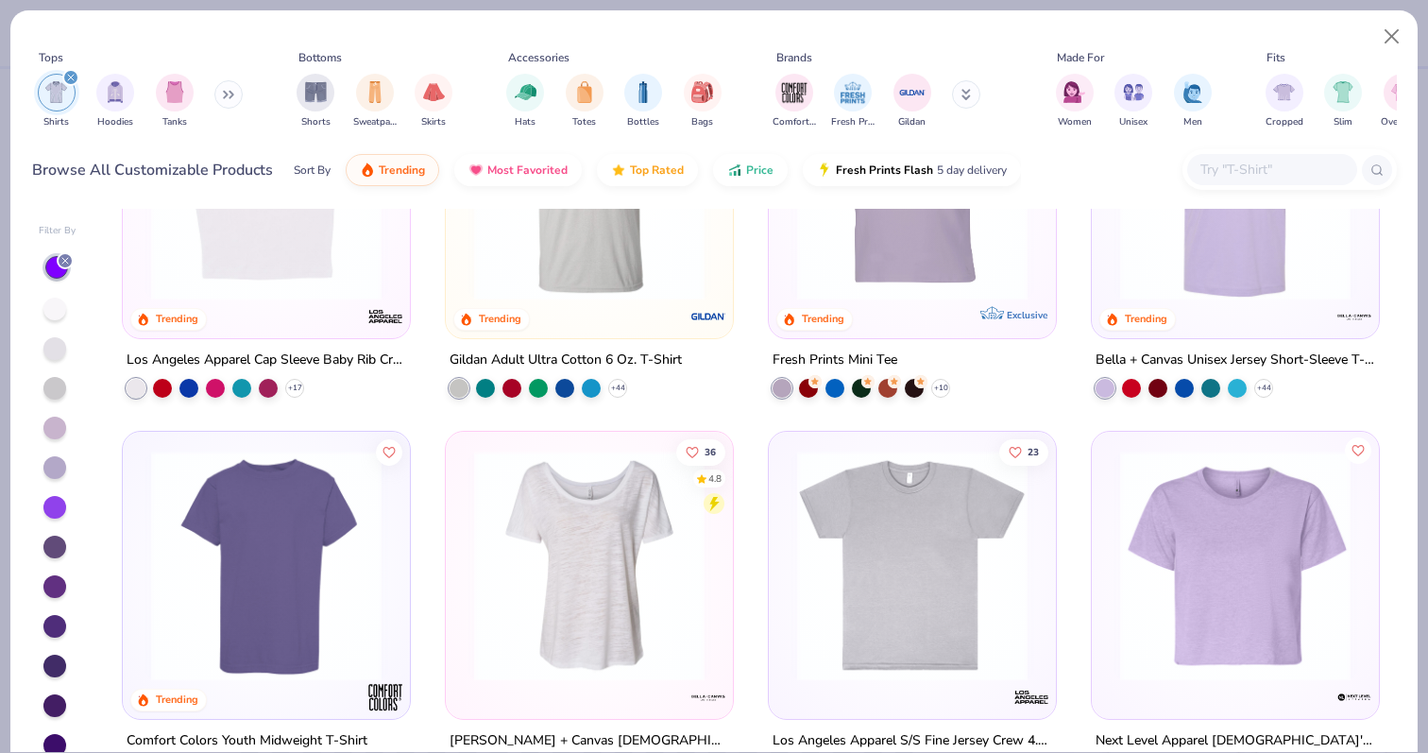
click at [1359, 446] on icon "Like" at bounding box center [1358, 449] width 13 height 13
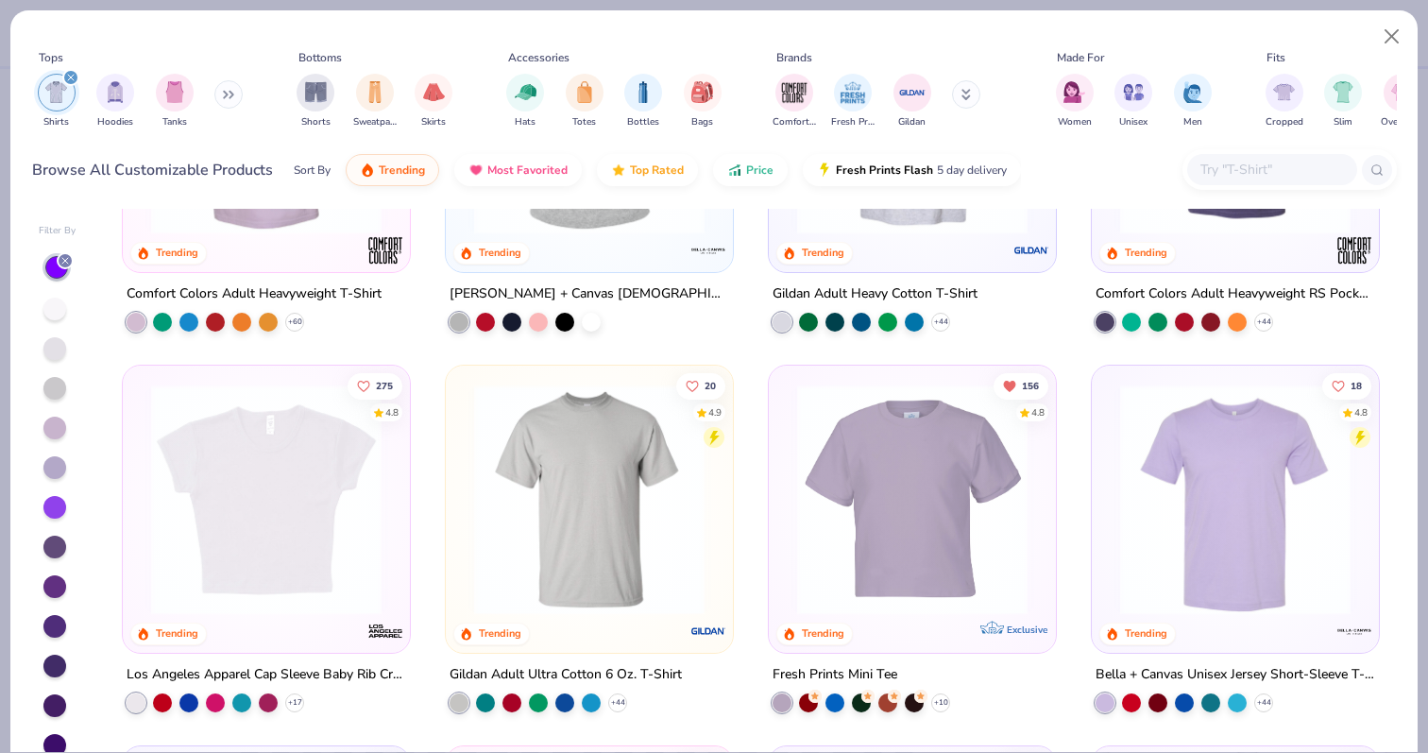
scroll to position [304, 0]
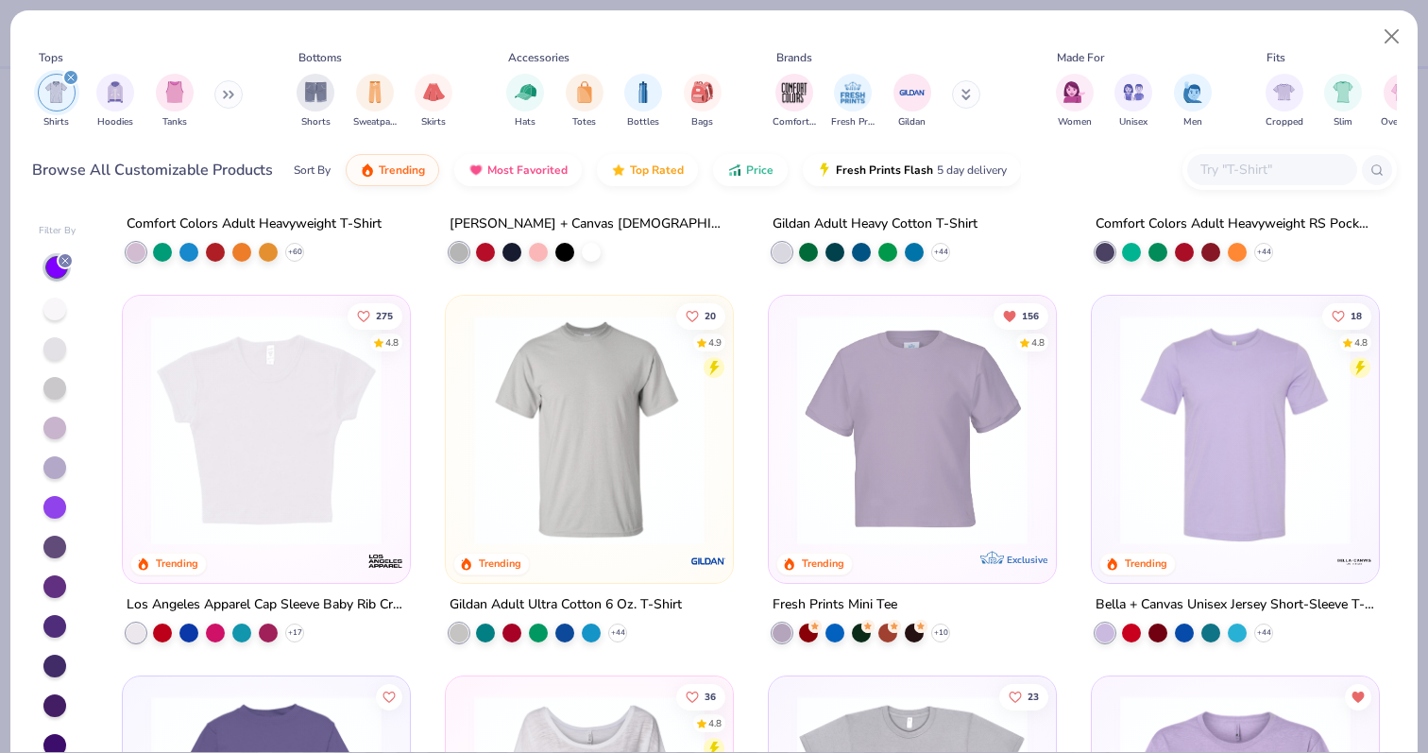
click at [912, 469] on img at bounding box center [912, 430] width 249 height 231
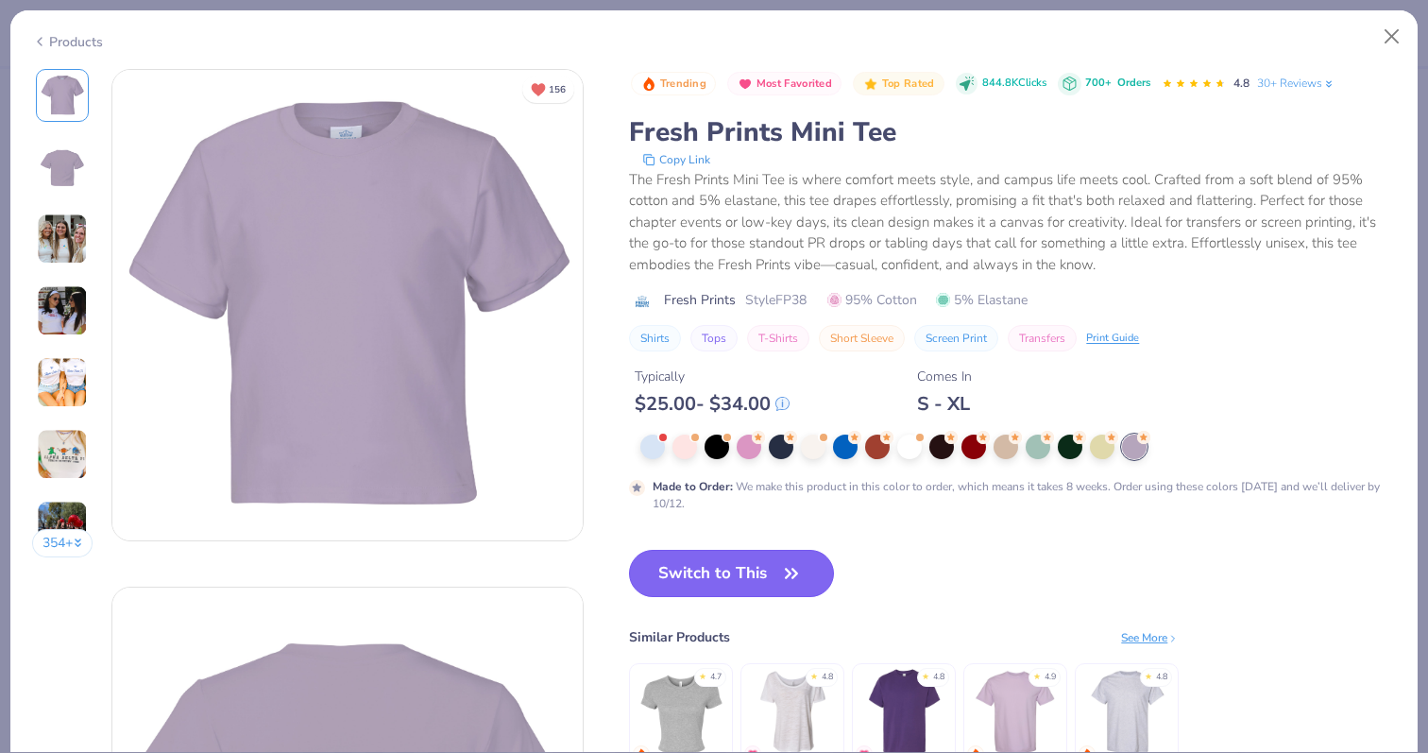
click at [794, 561] on icon "button" at bounding box center [791, 573] width 26 height 26
type input "50"
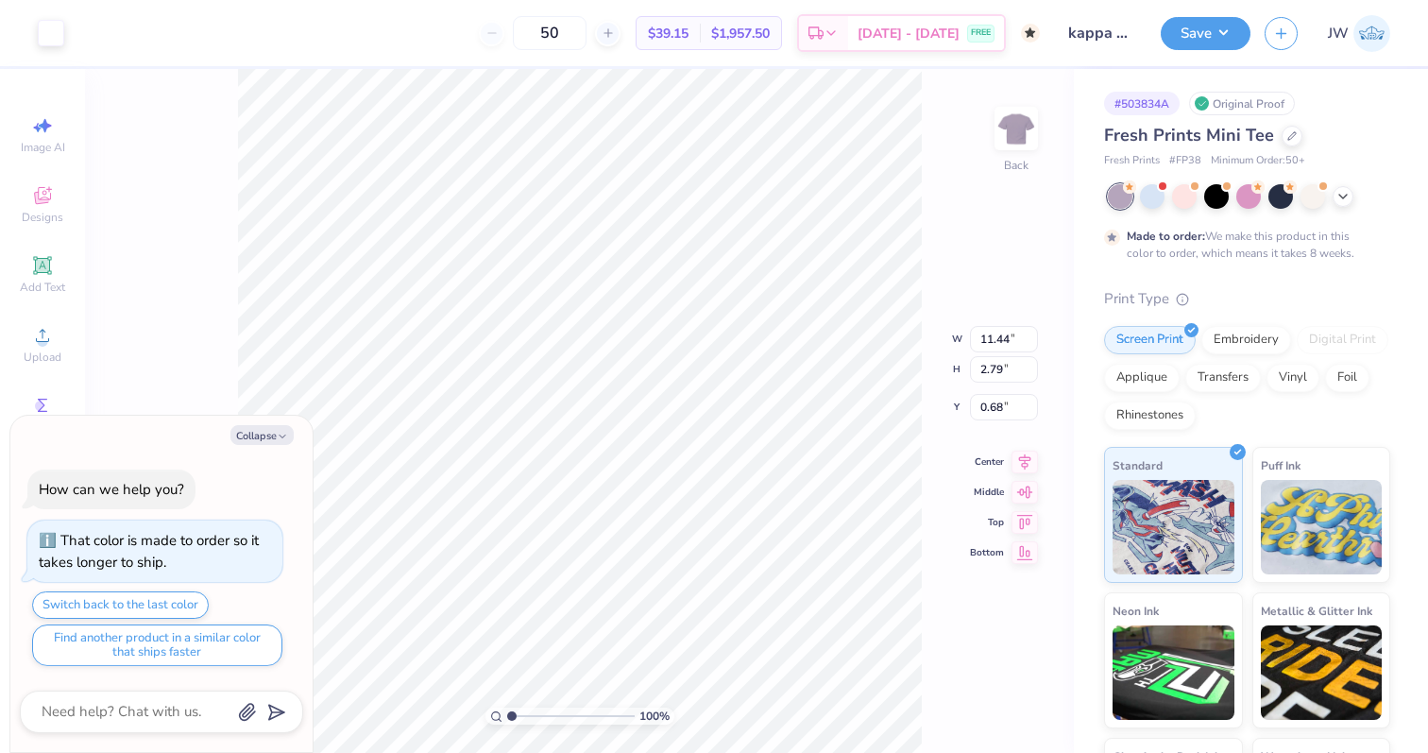
type textarea "x"
type input "6.77"
type input "1.65"
type textarea "x"
type input "2.79"
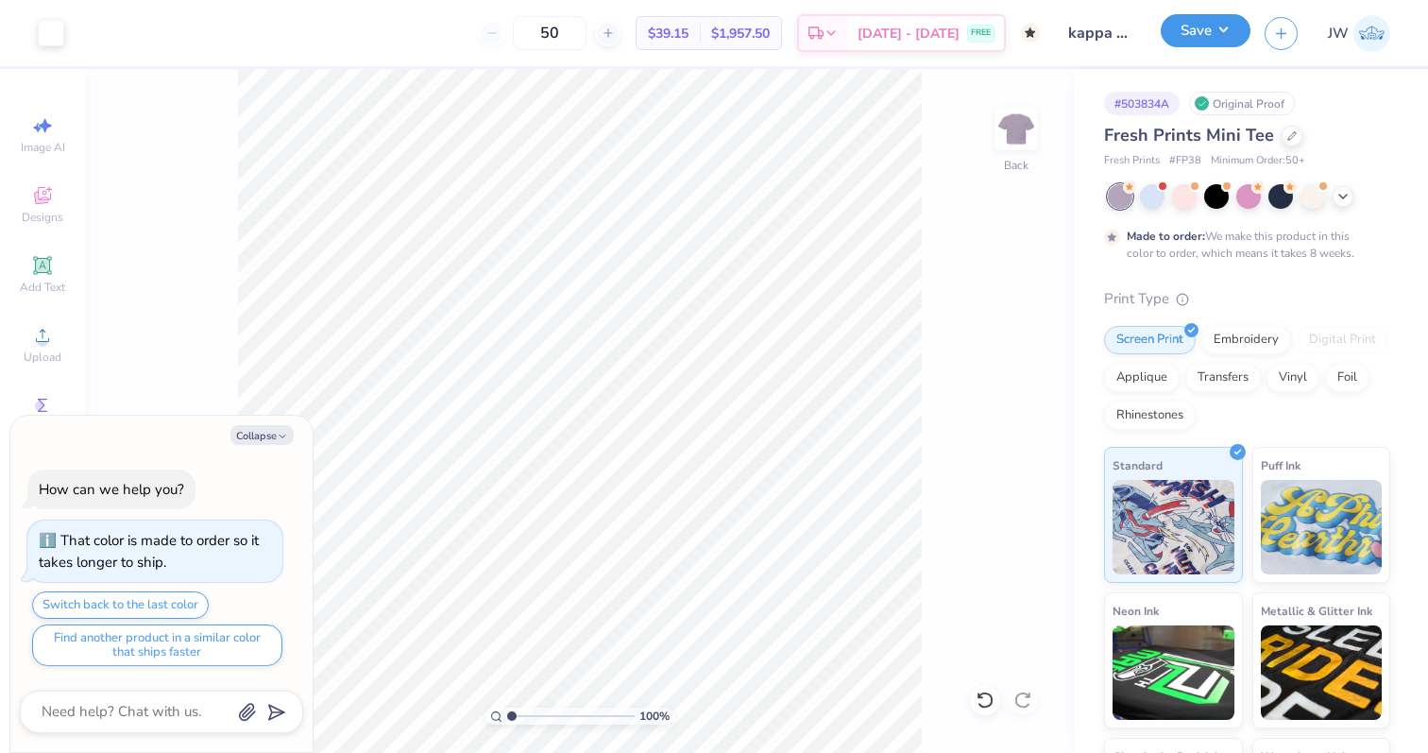
click at [1201, 25] on button "Save" at bounding box center [1206, 30] width 90 height 33
type textarea "x"
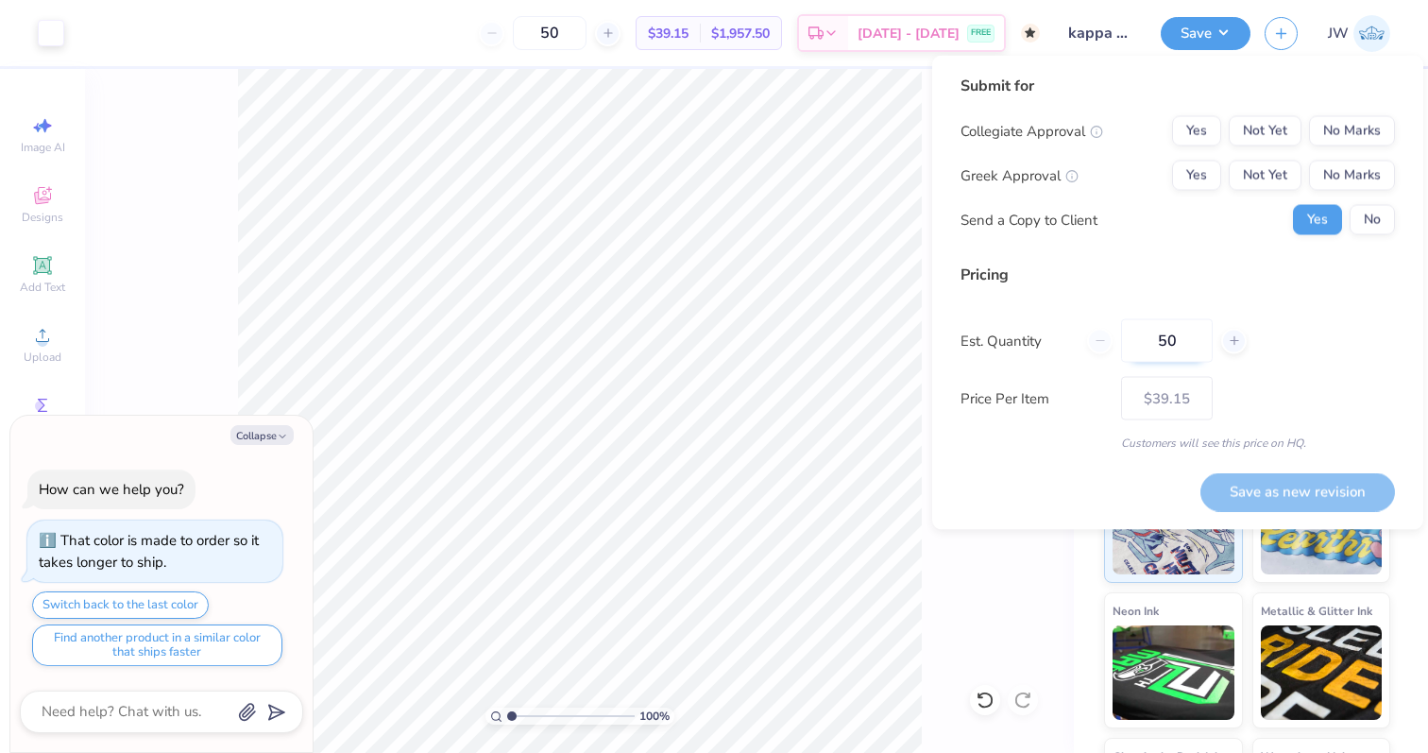
click at [1173, 326] on input "50" at bounding box center [1167, 340] width 92 height 43
type input "70"
type input "$38.70"
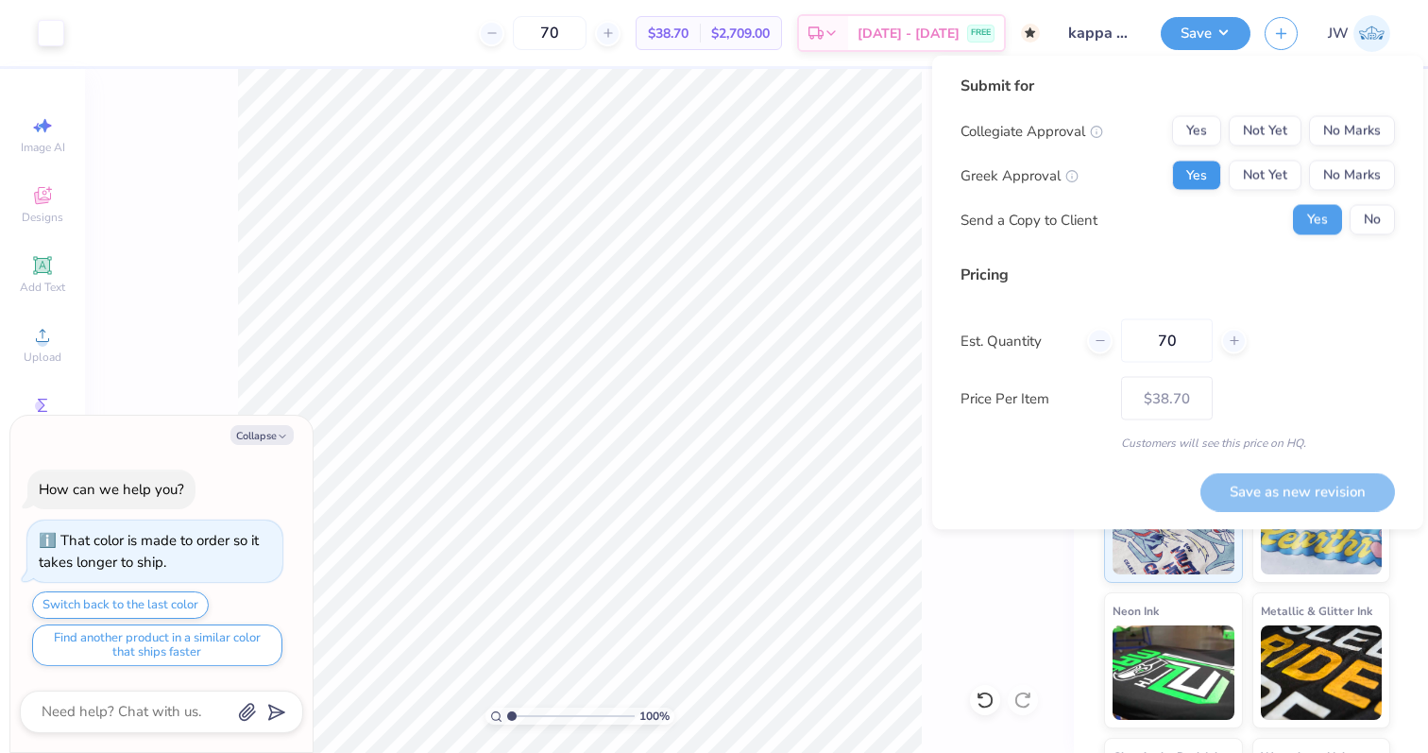
type input "70"
click at [1189, 173] on button "Yes" at bounding box center [1196, 176] width 49 height 30
click at [1373, 128] on button "No Marks" at bounding box center [1352, 131] width 86 height 30
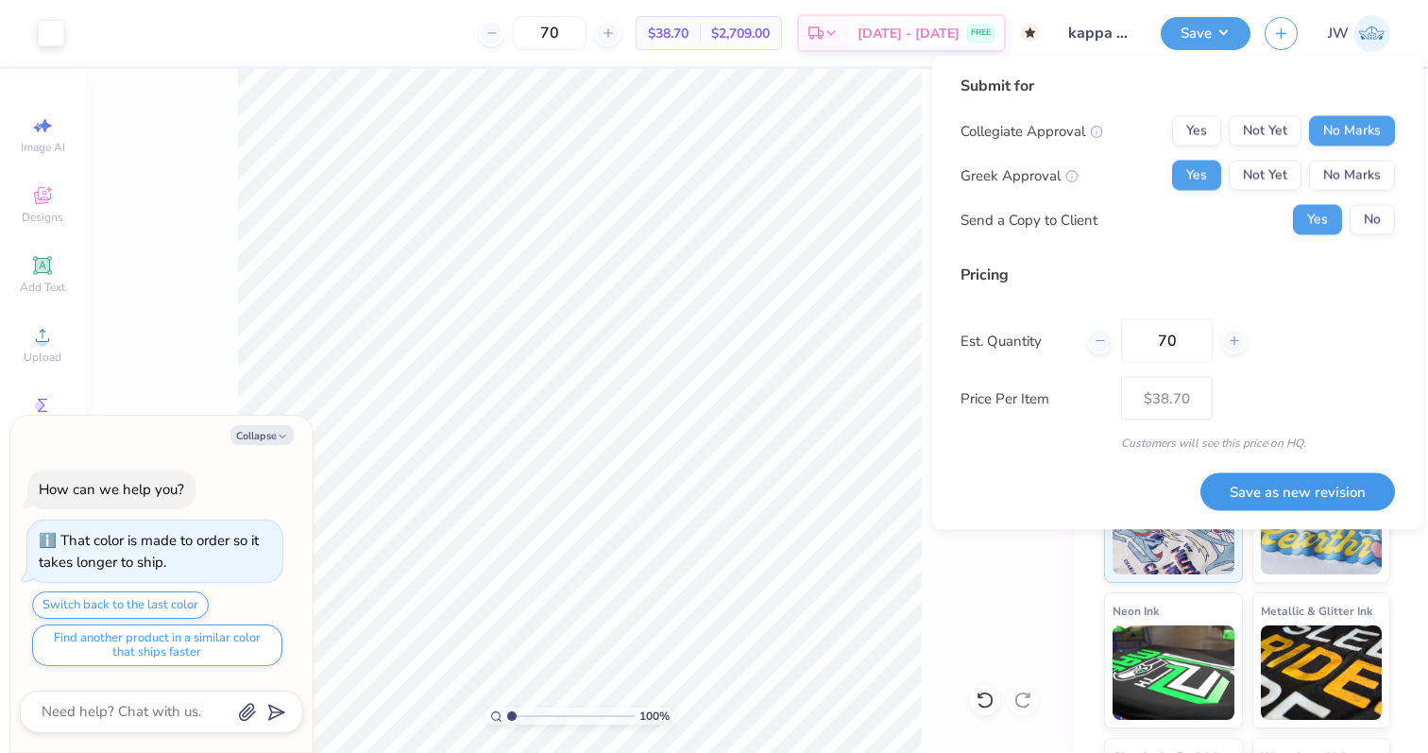
click at [1307, 496] on button "Save as new revision" at bounding box center [1298, 491] width 195 height 39
type input "$38.70"
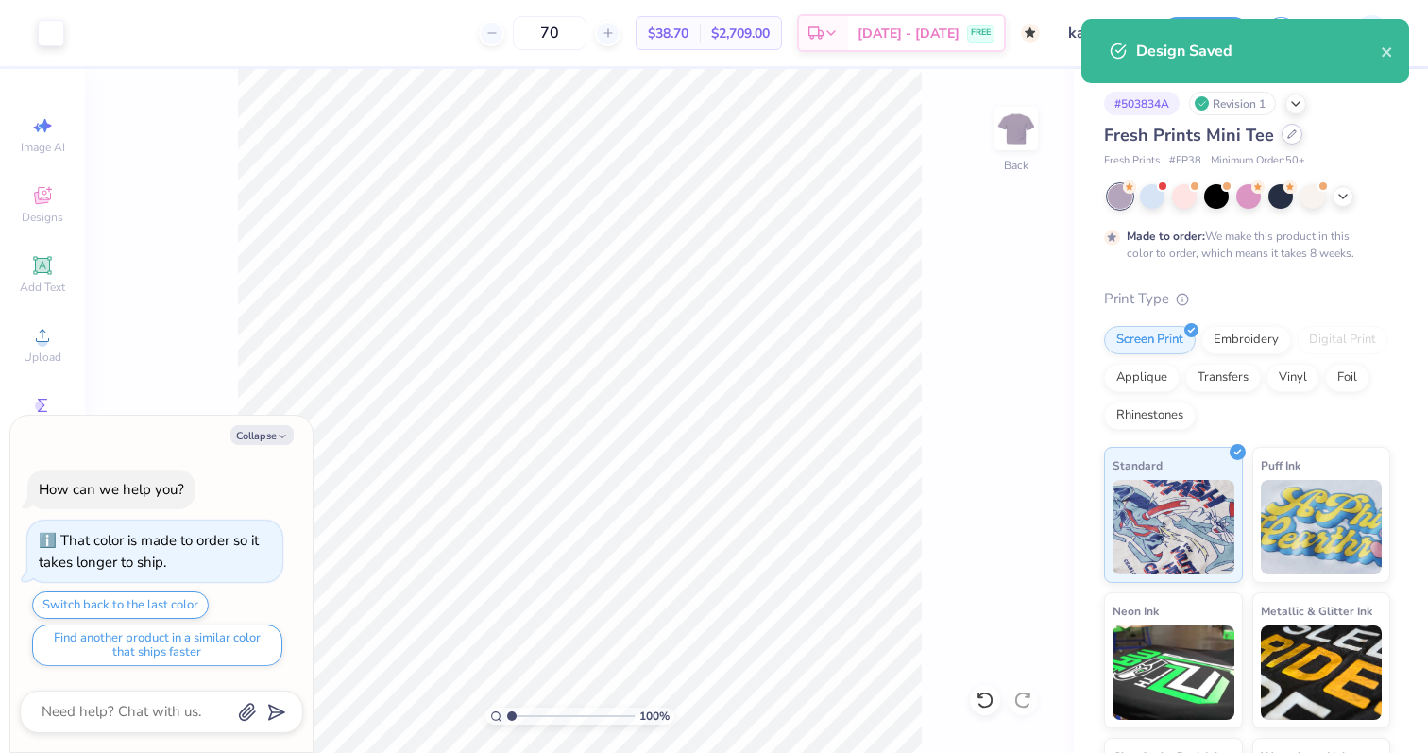
click at [1282, 127] on div at bounding box center [1292, 134] width 21 height 21
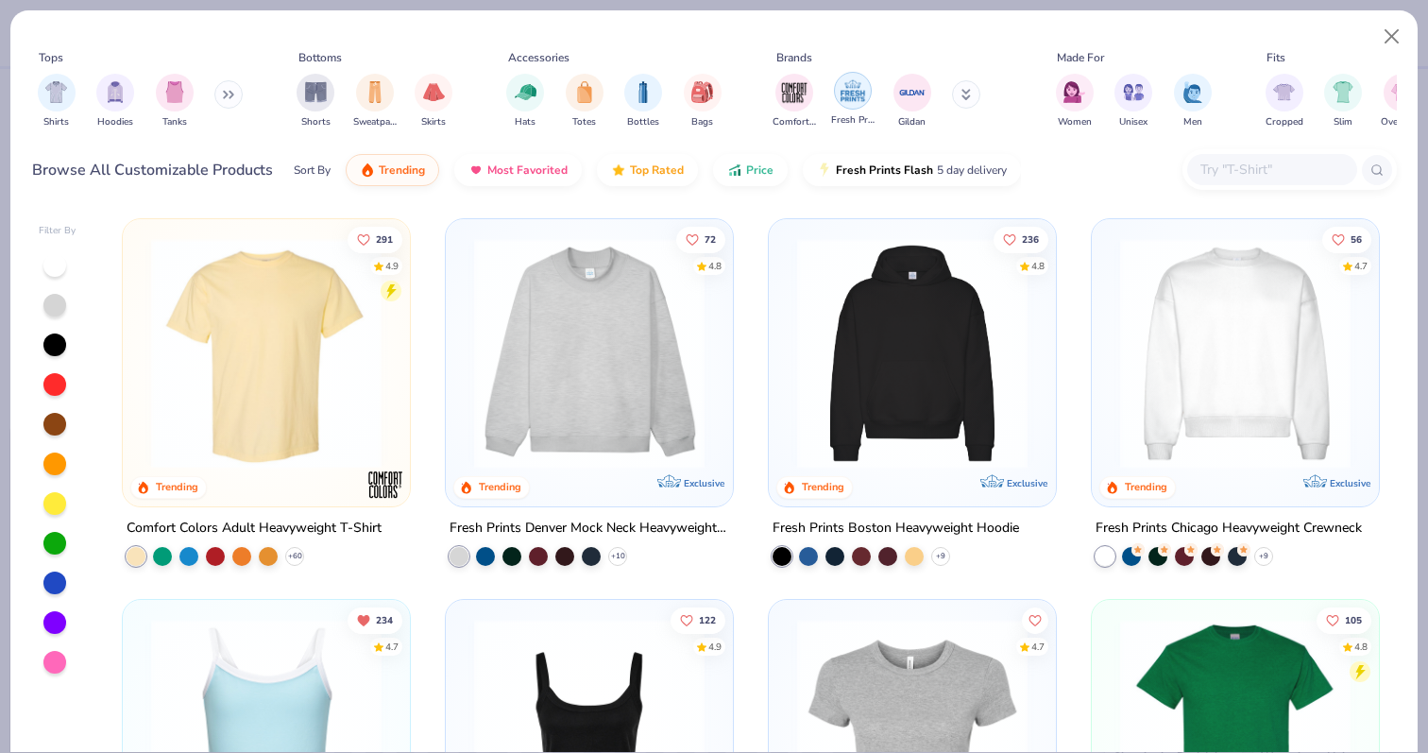
click at [850, 102] on img "filter for Fresh Prints" at bounding box center [853, 91] width 28 height 28
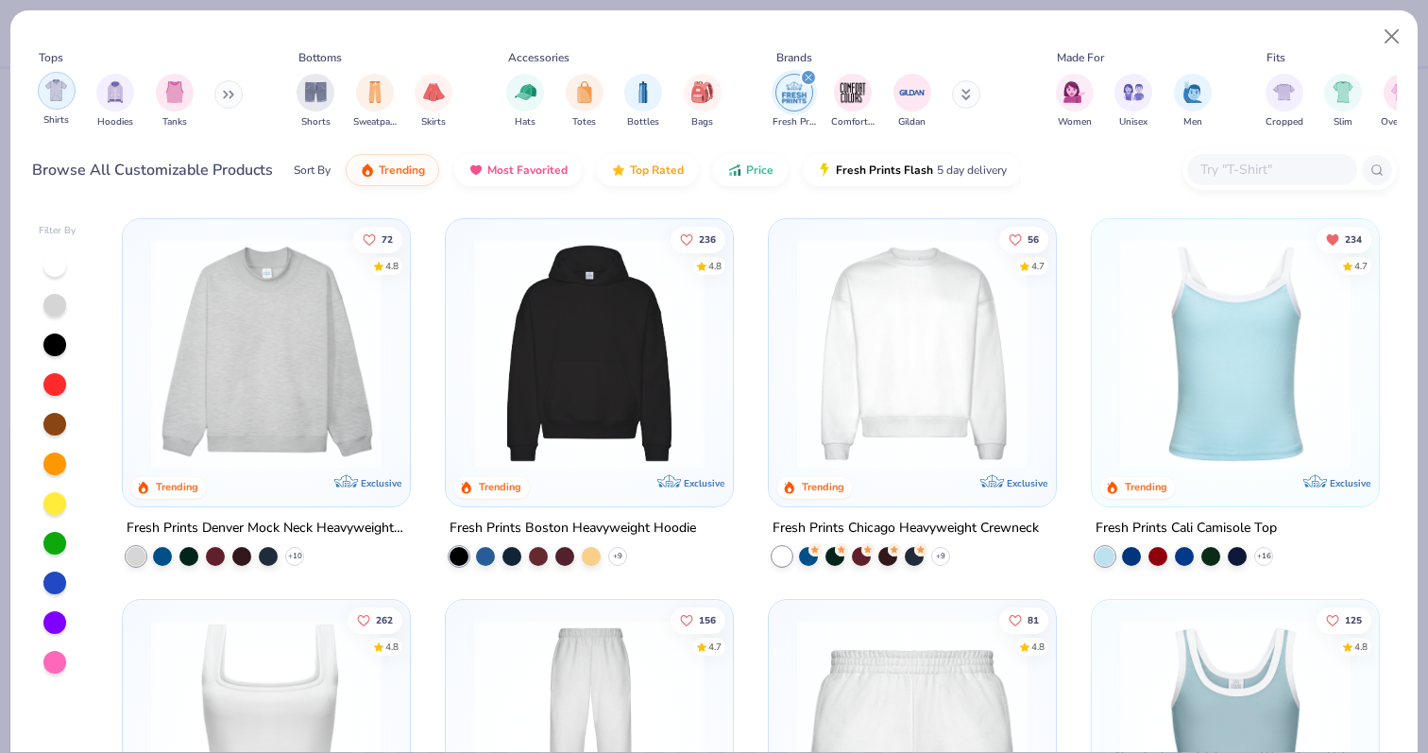
click at [61, 91] on img "filter for Shirts" at bounding box center [56, 90] width 22 height 22
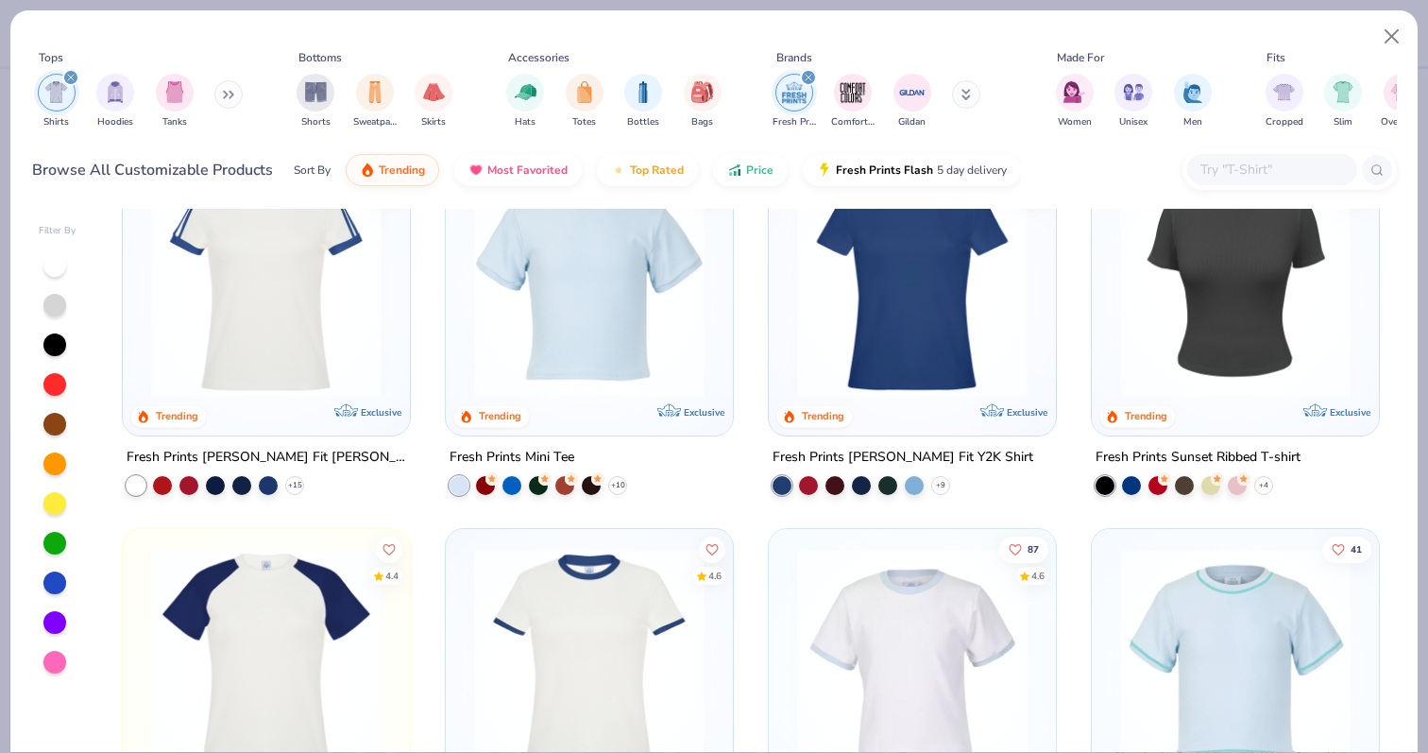
scroll to position [76, 0]
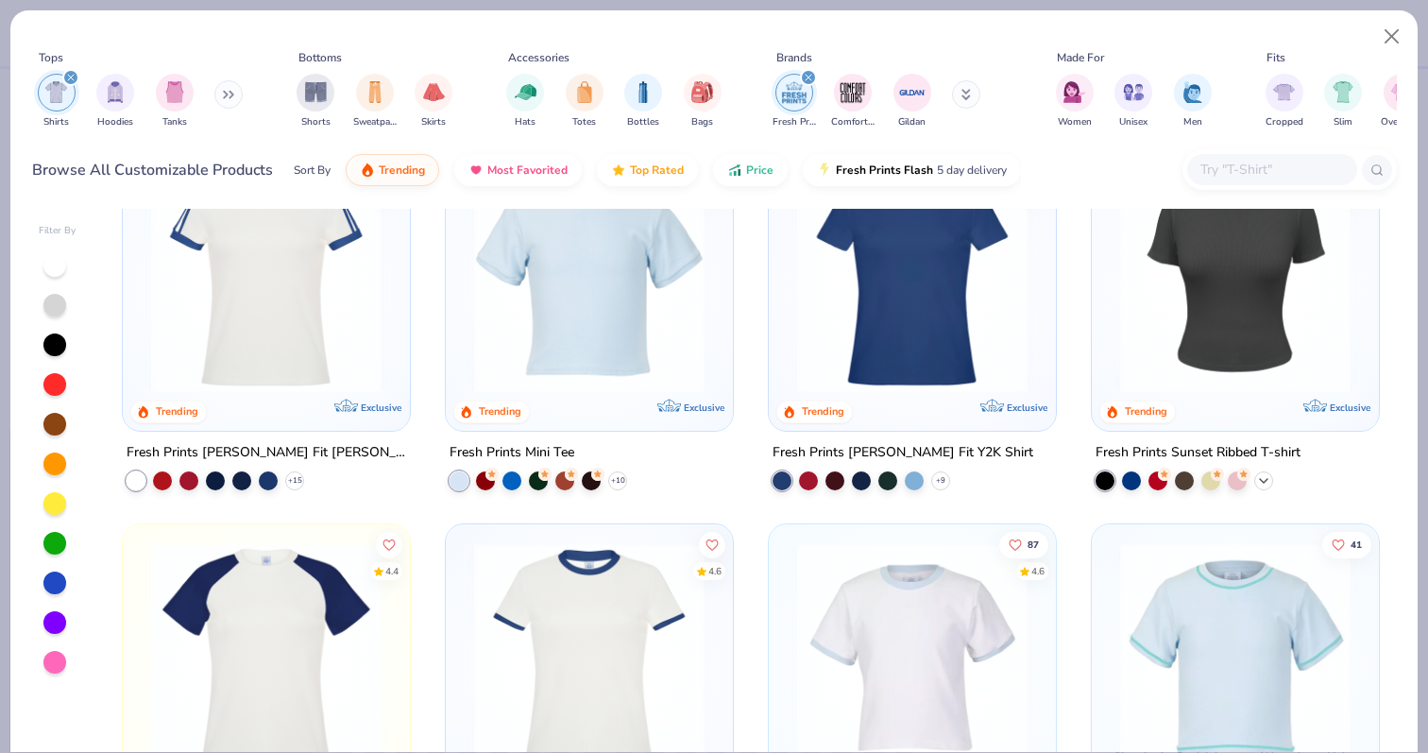
click at [1264, 482] on icon at bounding box center [1263, 480] width 15 height 15
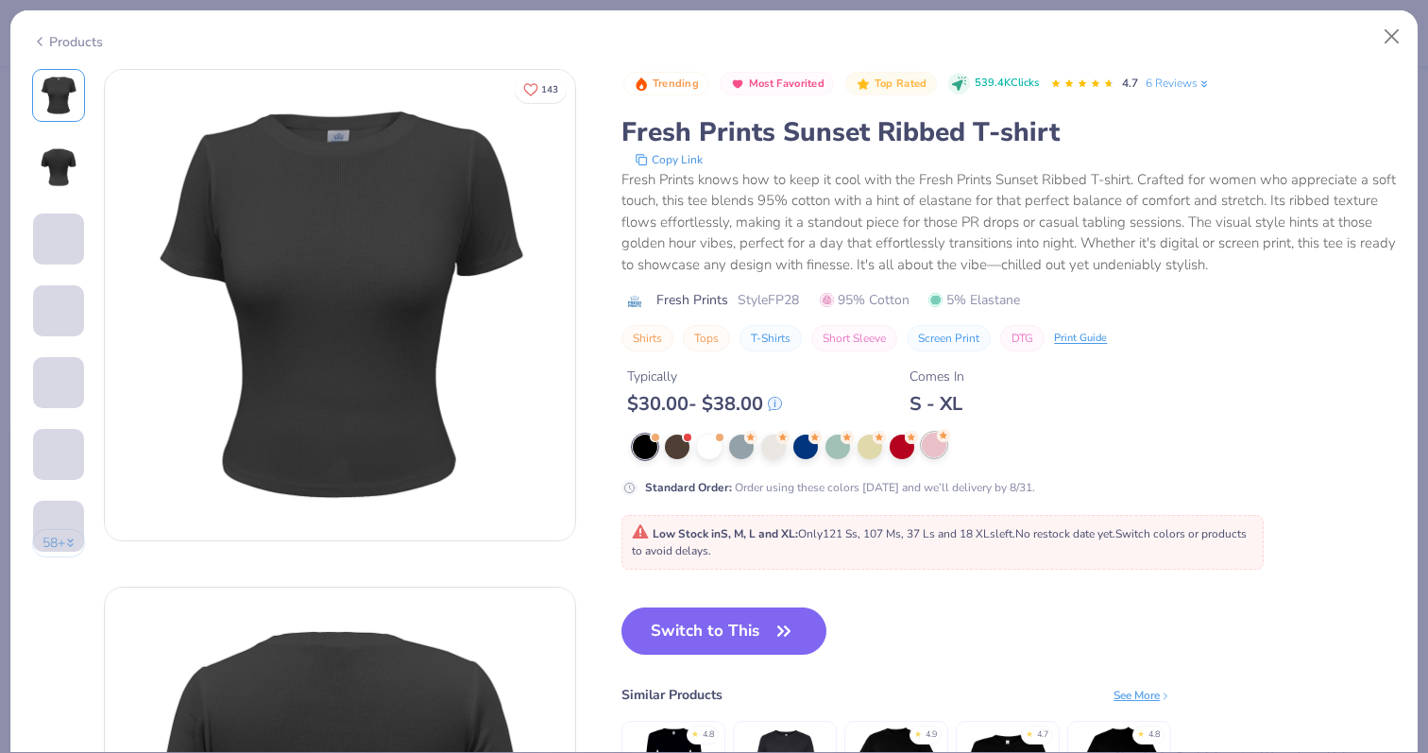
click at [928, 442] on div at bounding box center [934, 445] width 25 height 25
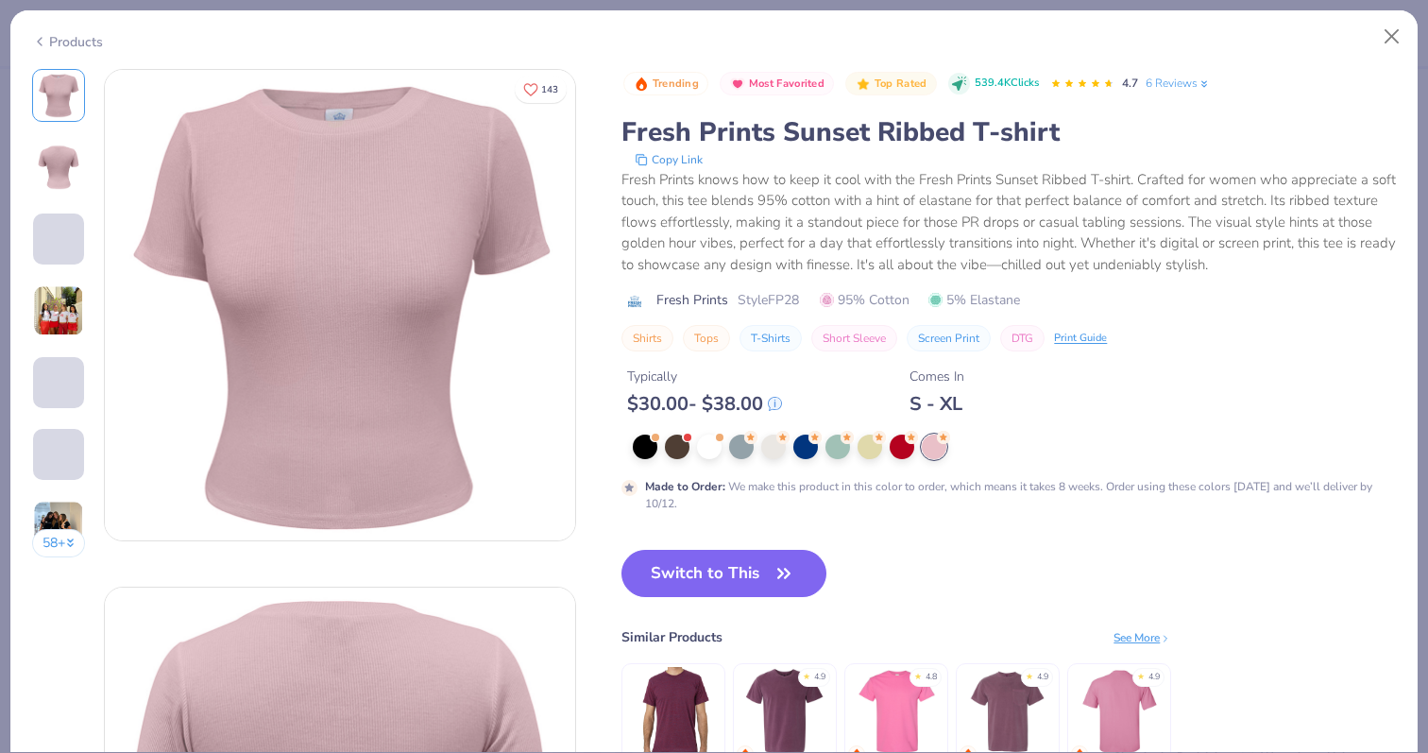
click at [47, 38] on div "Products" at bounding box center [67, 42] width 71 height 20
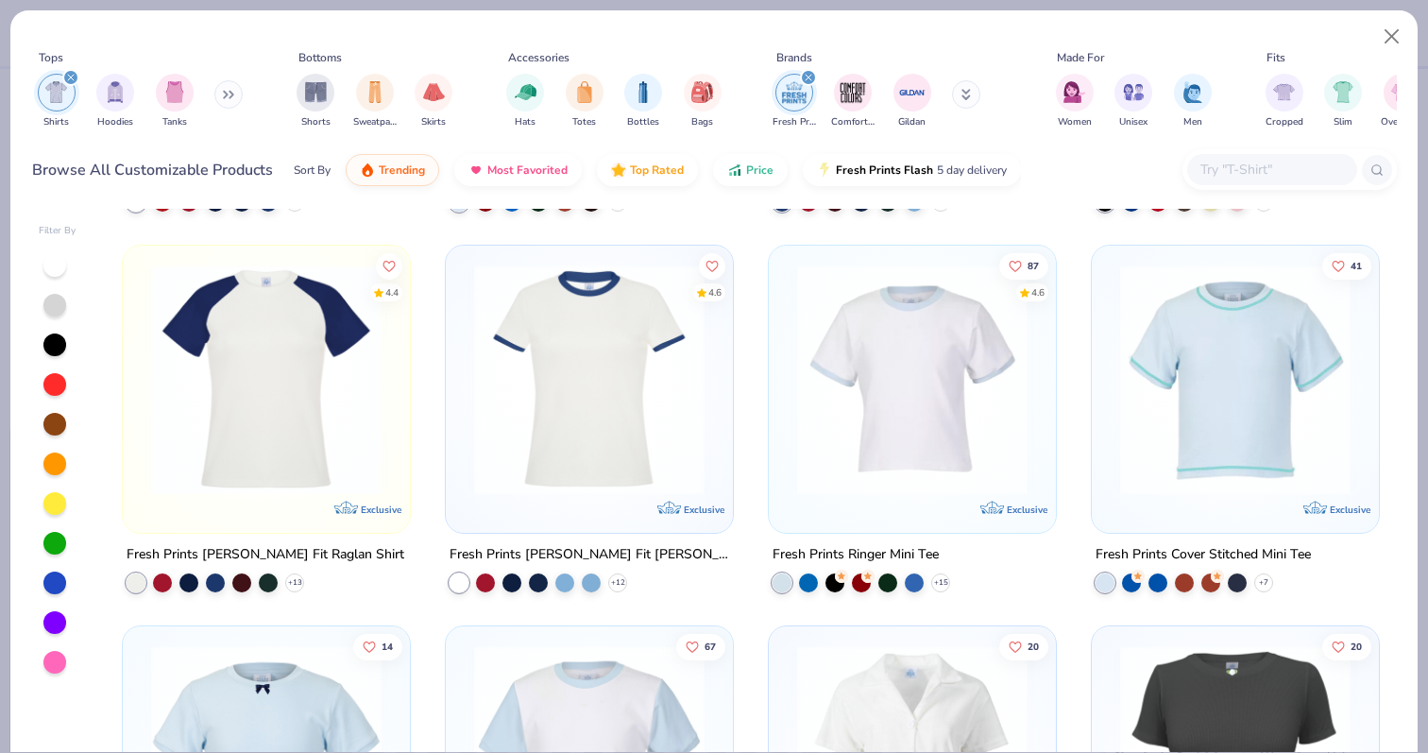
scroll to position [272, 0]
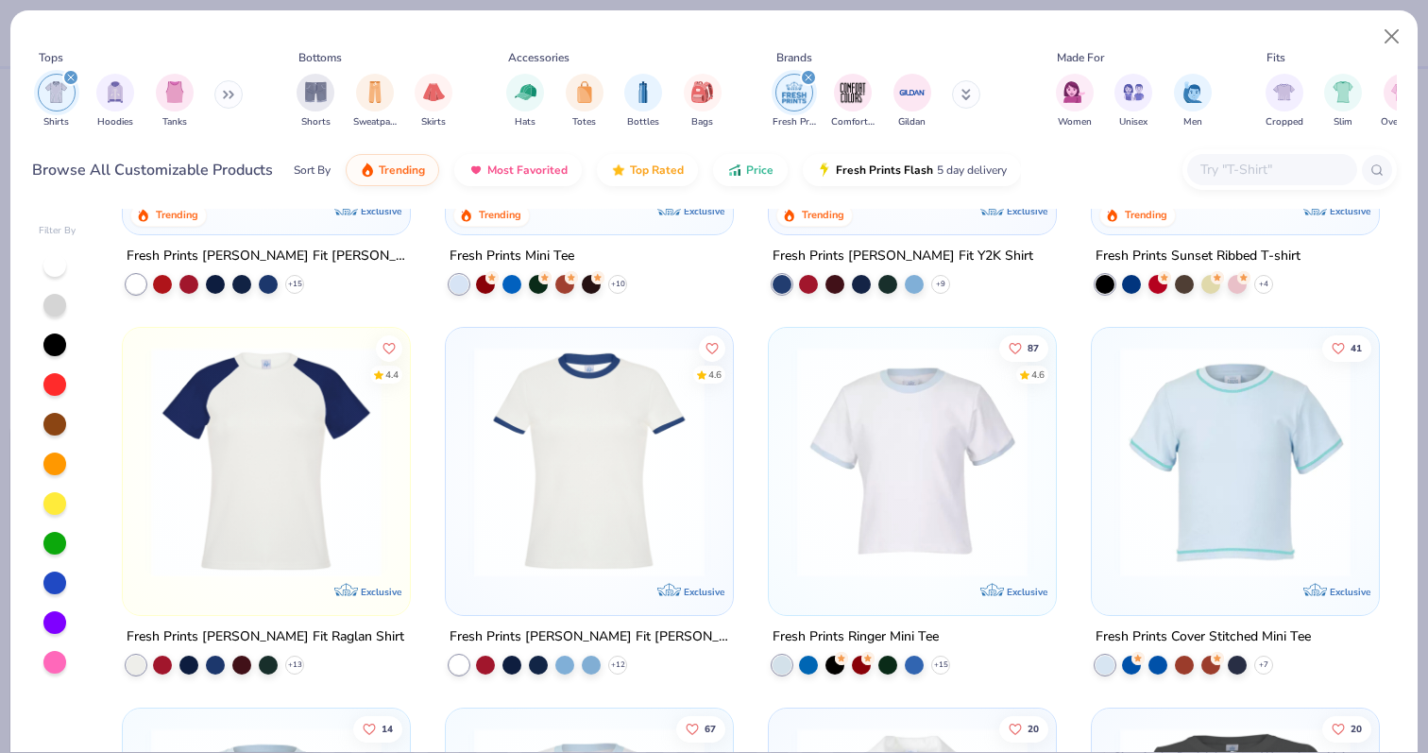
click at [611, 481] on img at bounding box center [589, 462] width 249 height 231
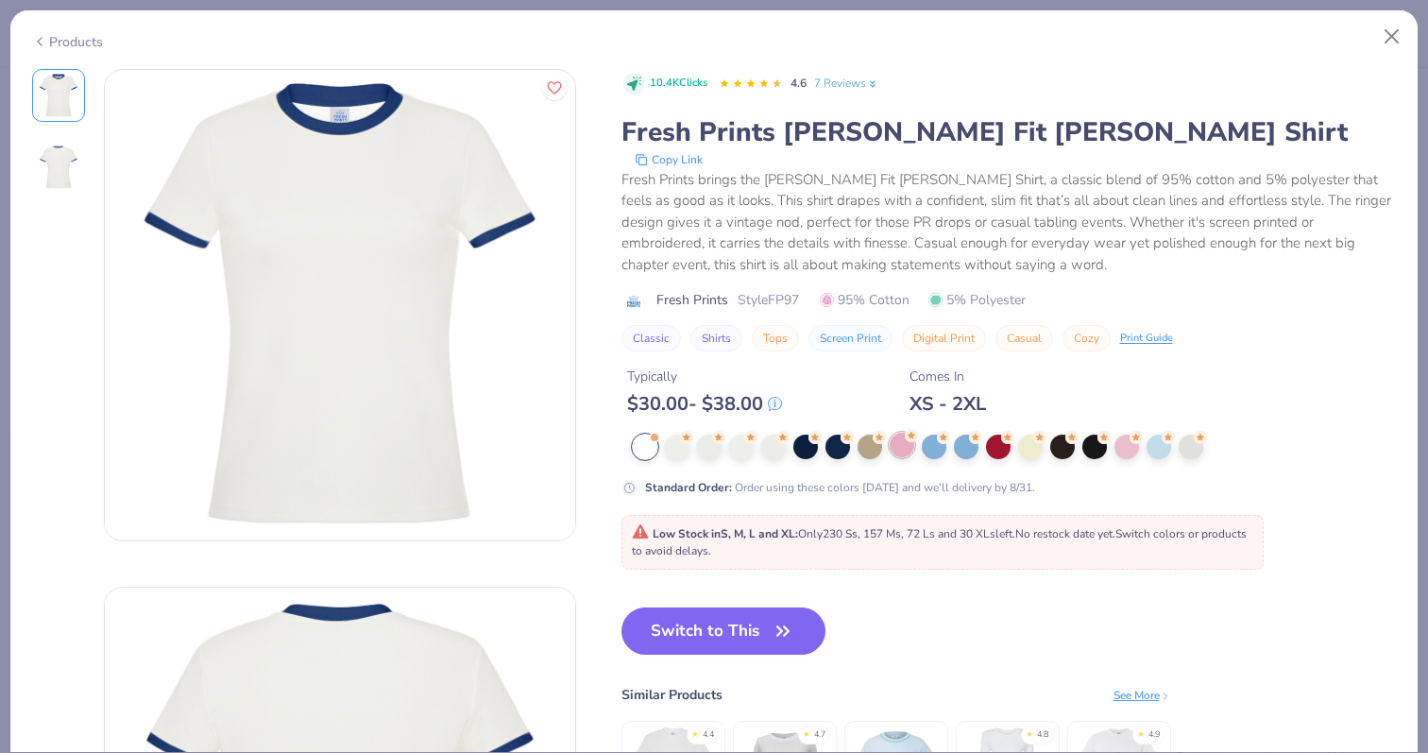
click at [896, 440] on div at bounding box center [902, 445] width 25 height 25
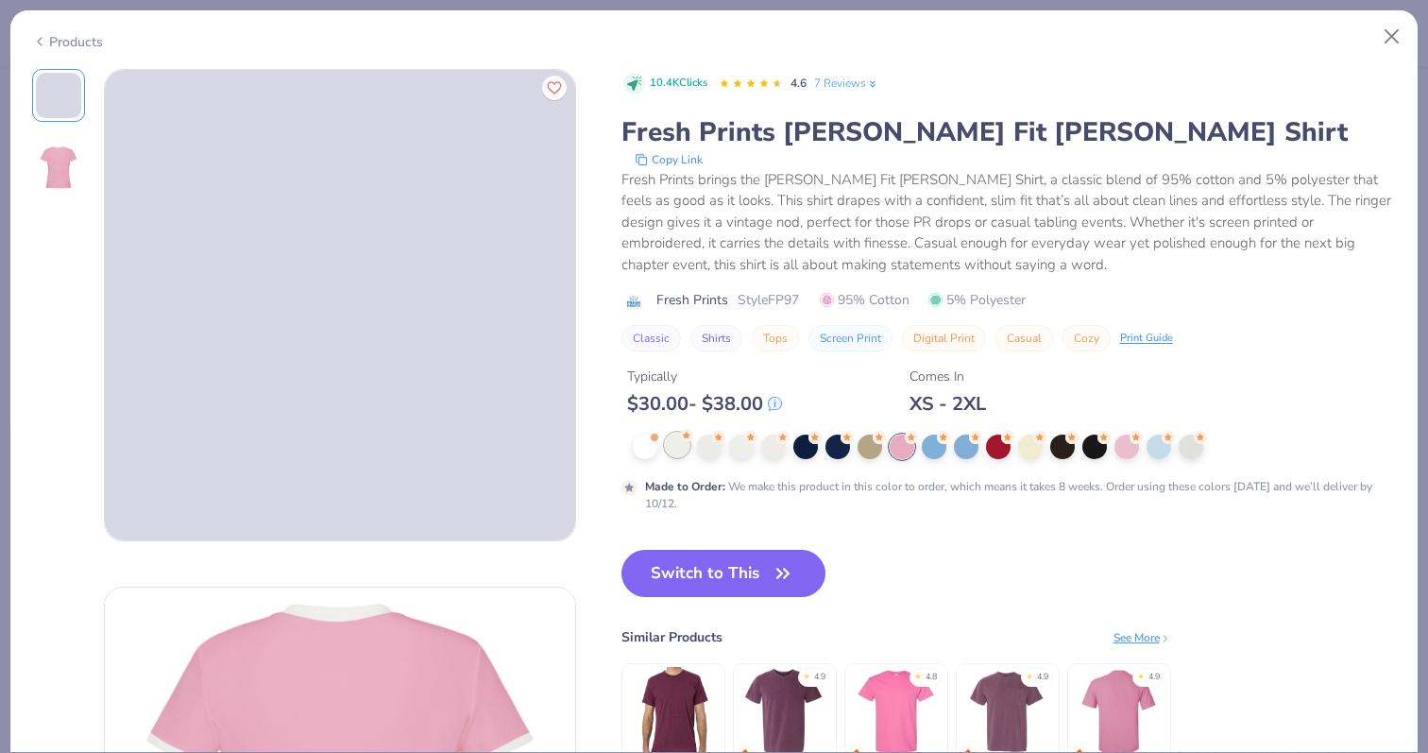
click at [678, 440] on div at bounding box center [677, 445] width 25 height 25
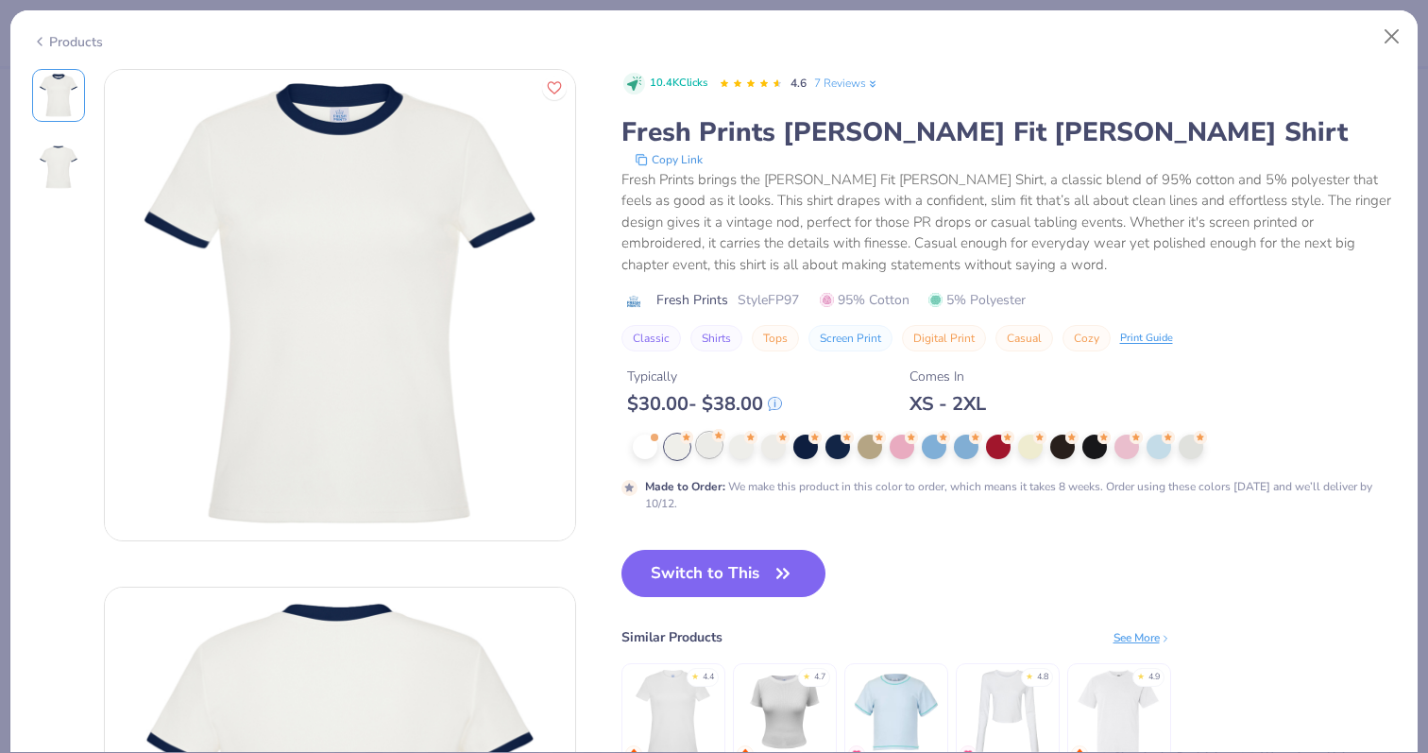
click at [705, 440] on div at bounding box center [709, 445] width 25 height 25
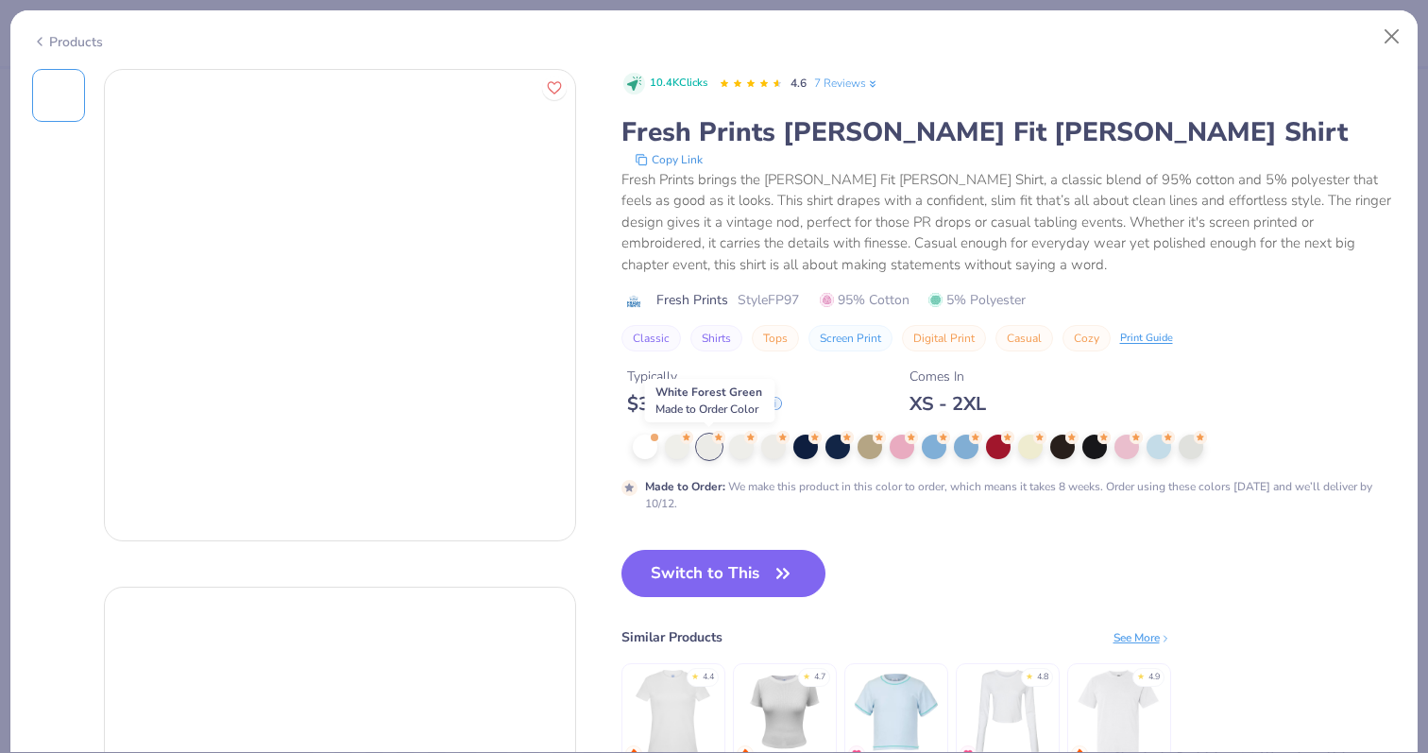
click at [725, 444] on div at bounding box center [1005, 447] width 744 height 25
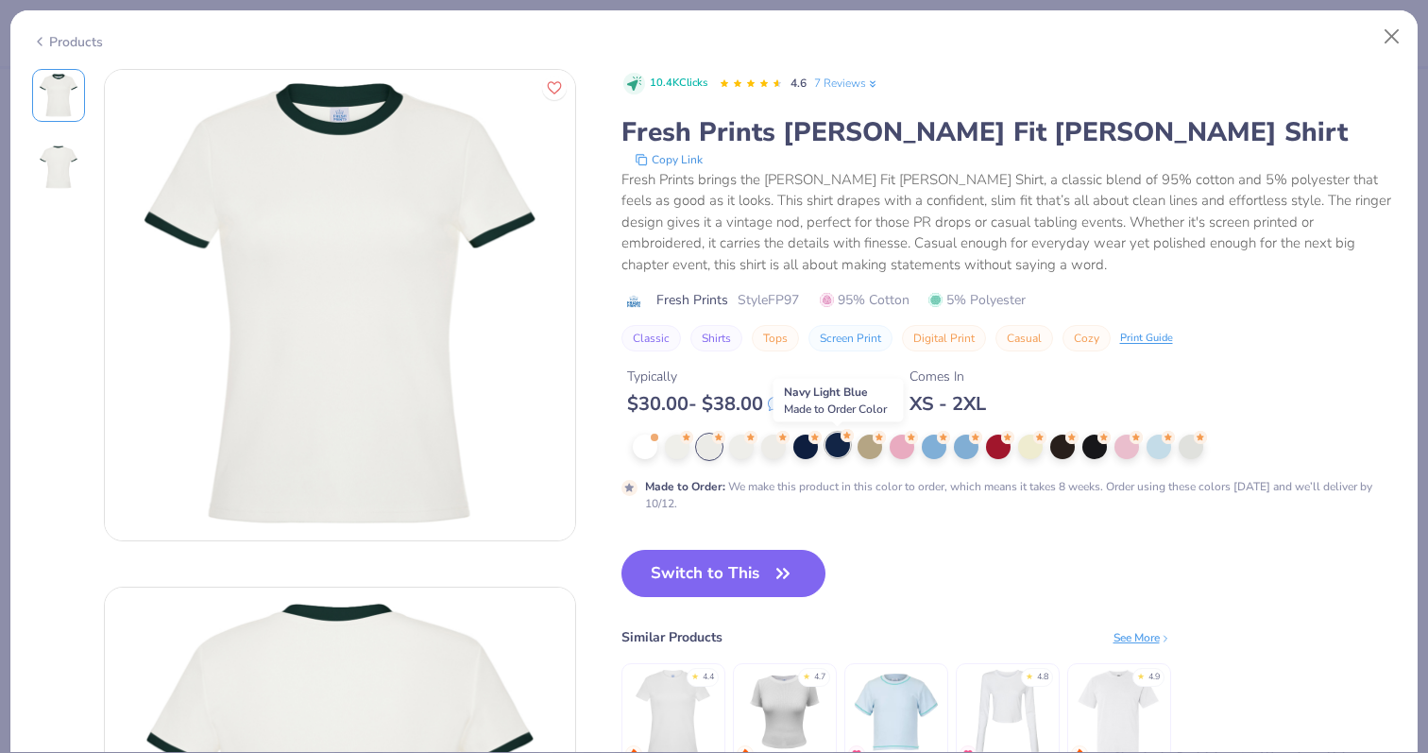
click at [833, 443] on div at bounding box center [838, 445] width 25 height 25
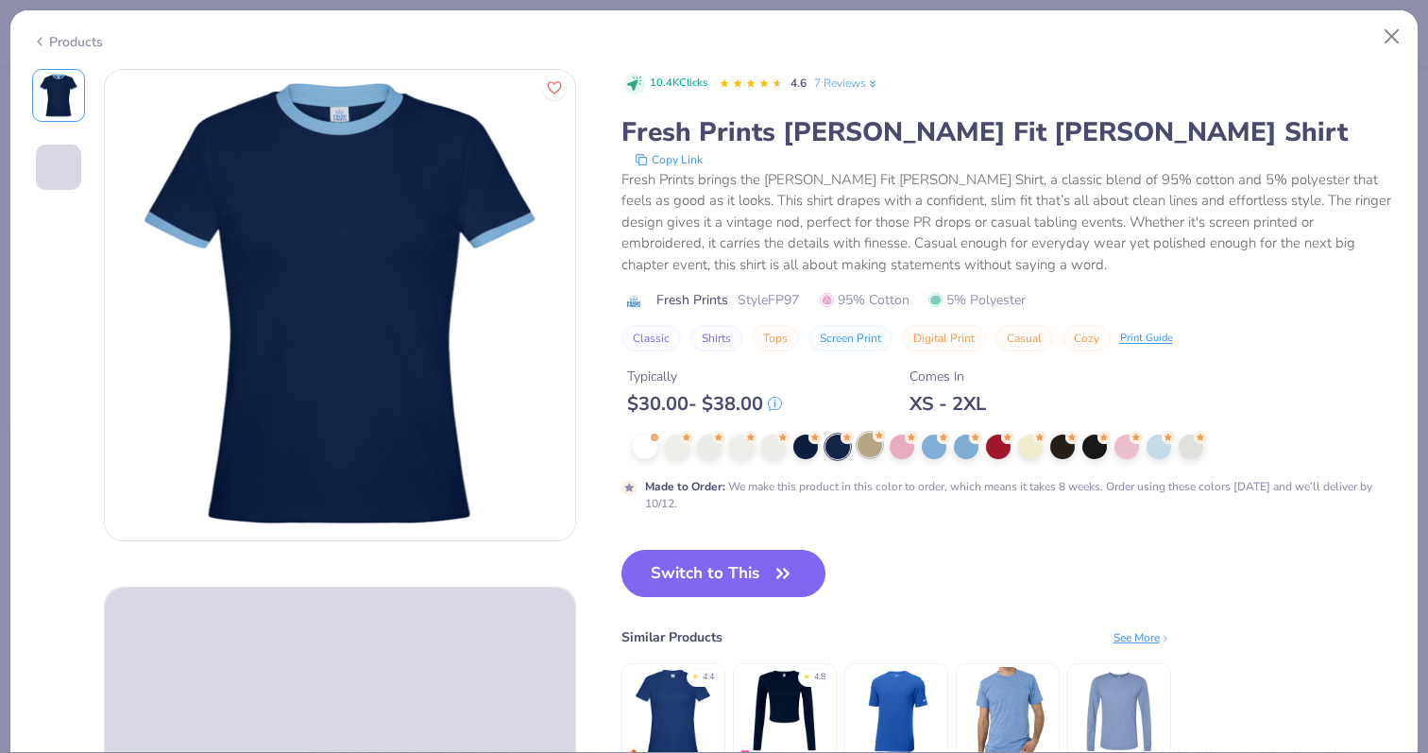
click at [866, 443] on div at bounding box center [870, 445] width 25 height 25
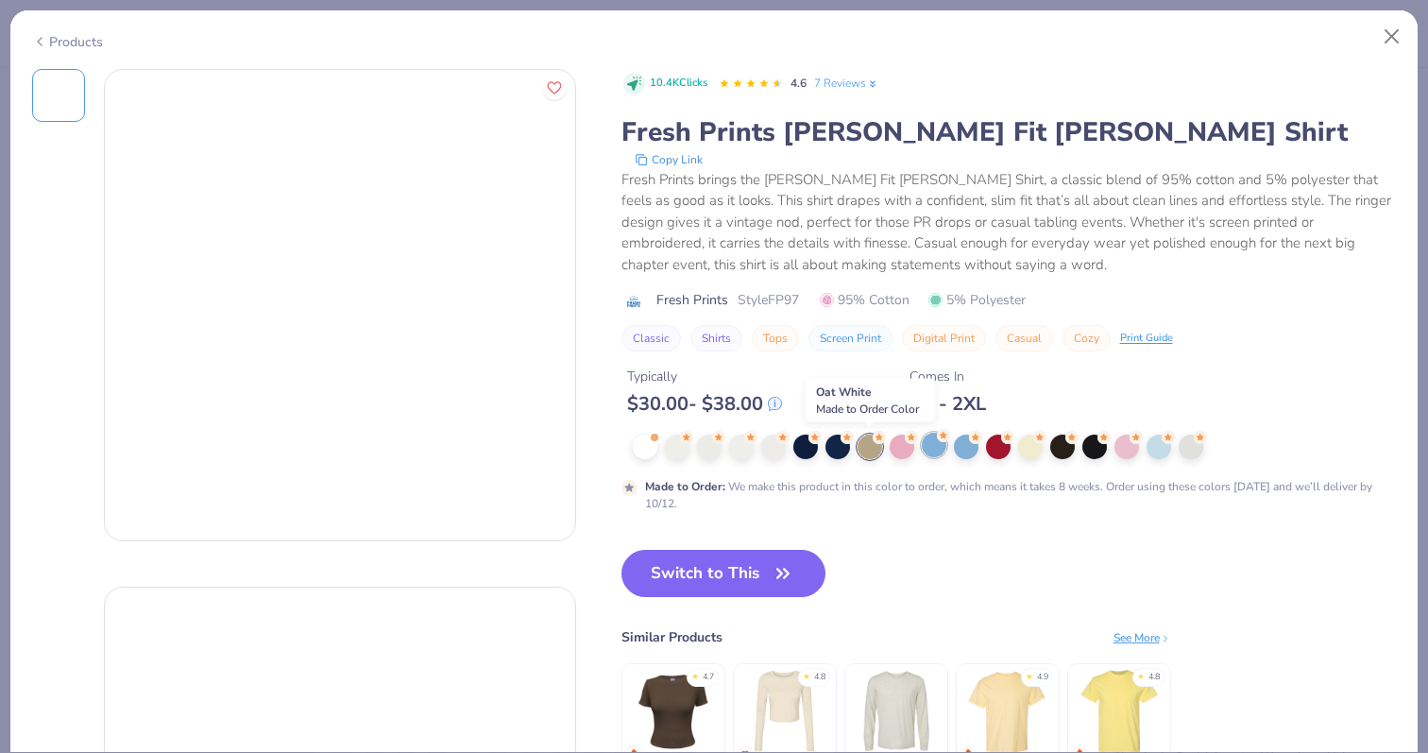
click at [928, 443] on div at bounding box center [934, 445] width 25 height 25
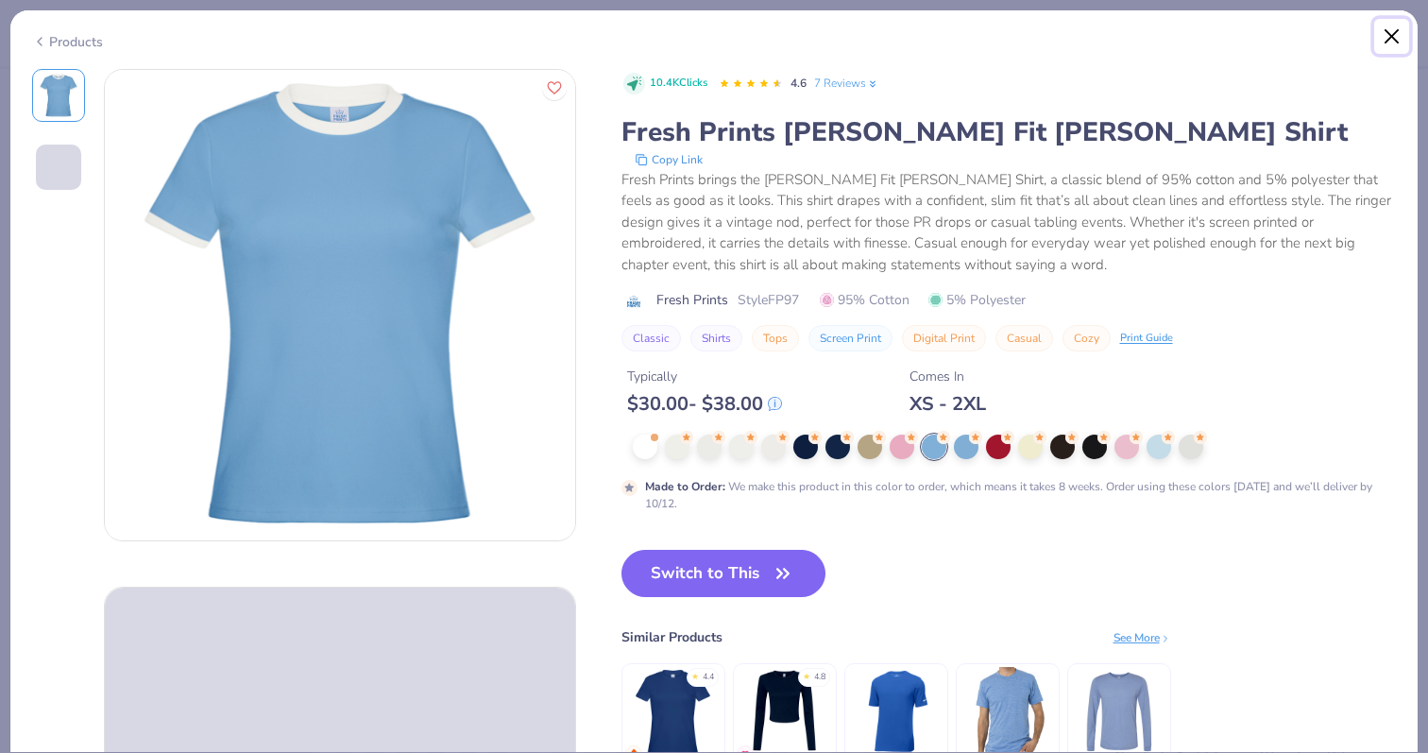
click at [1385, 30] on button "Close" at bounding box center [1393, 37] width 36 height 36
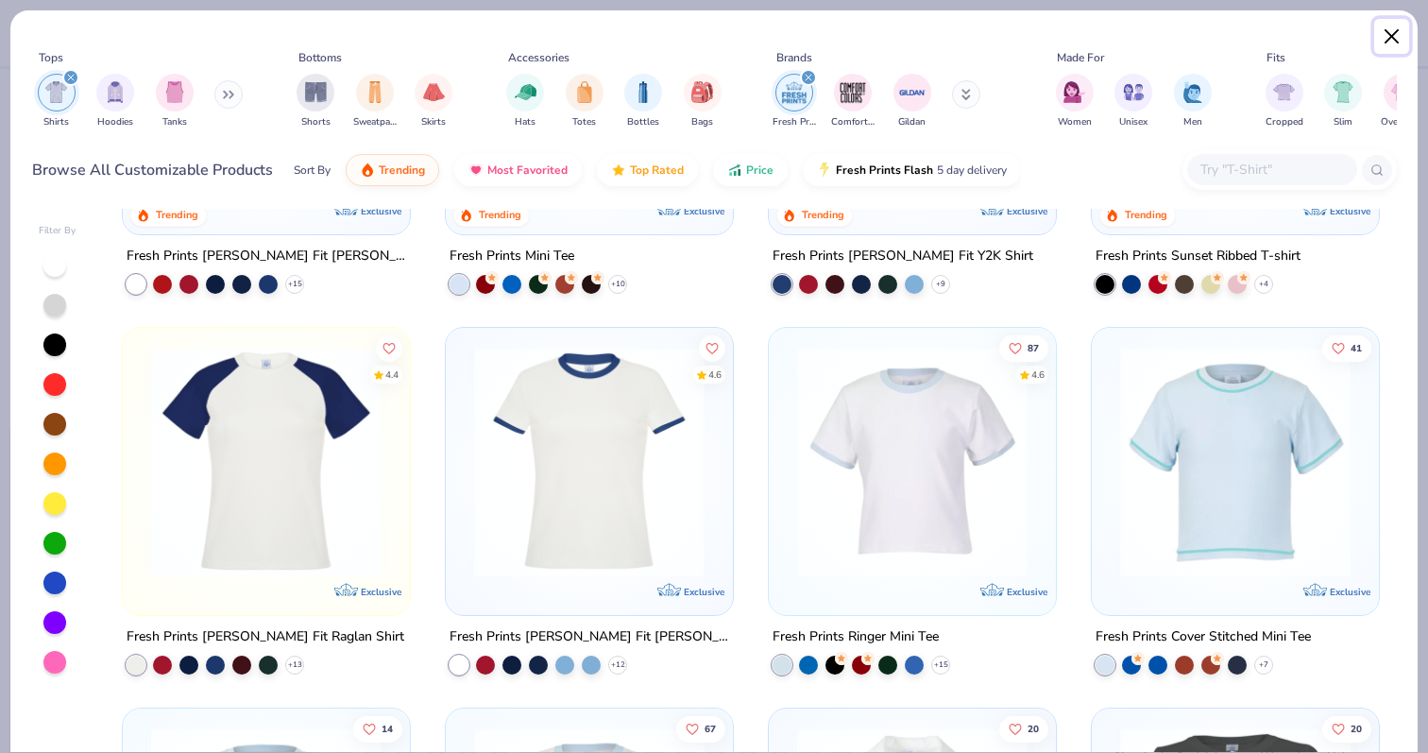
click at [1390, 30] on button "Close" at bounding box center [1393, 37] width 36 height 36
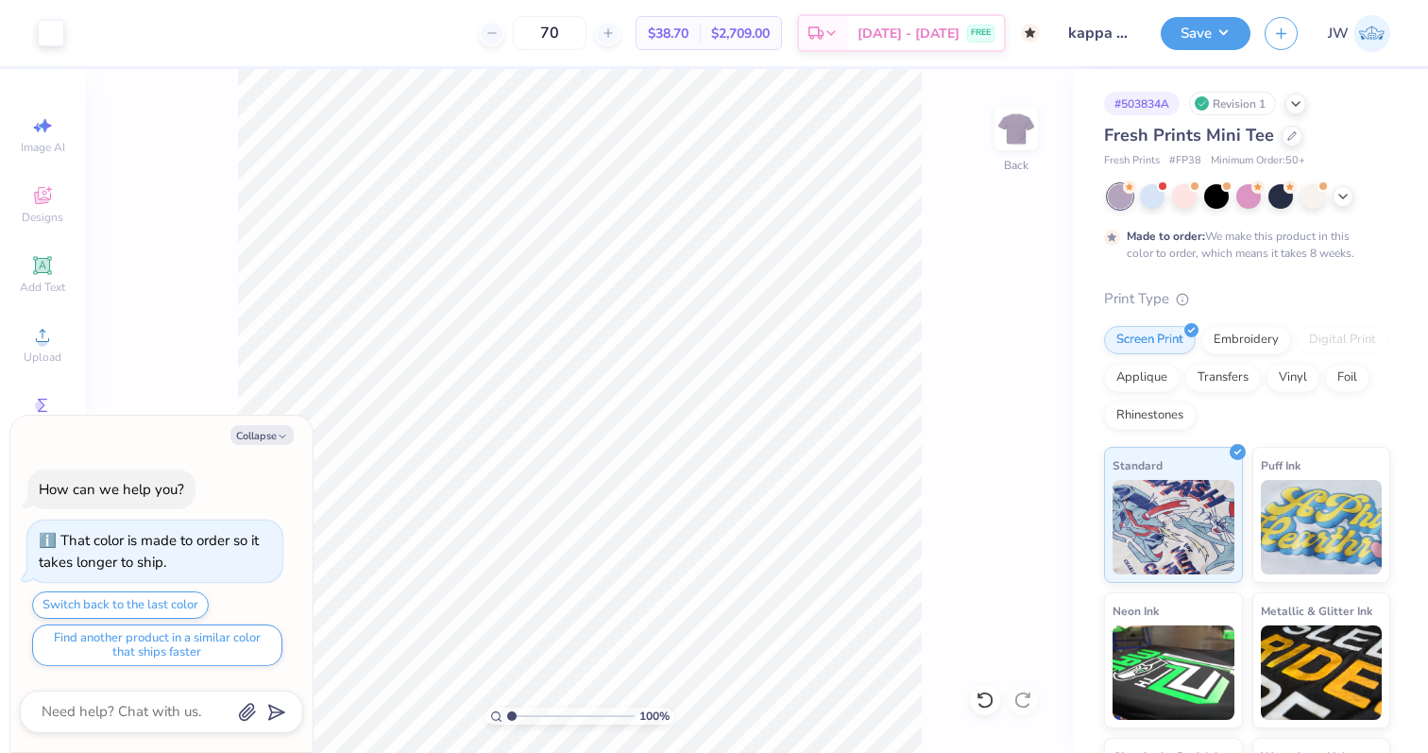
type textarea "x"
click at [928, 23] on div "[DATE] - [DATE] FREE" at bounding box center [926, 36] width 156 height 34
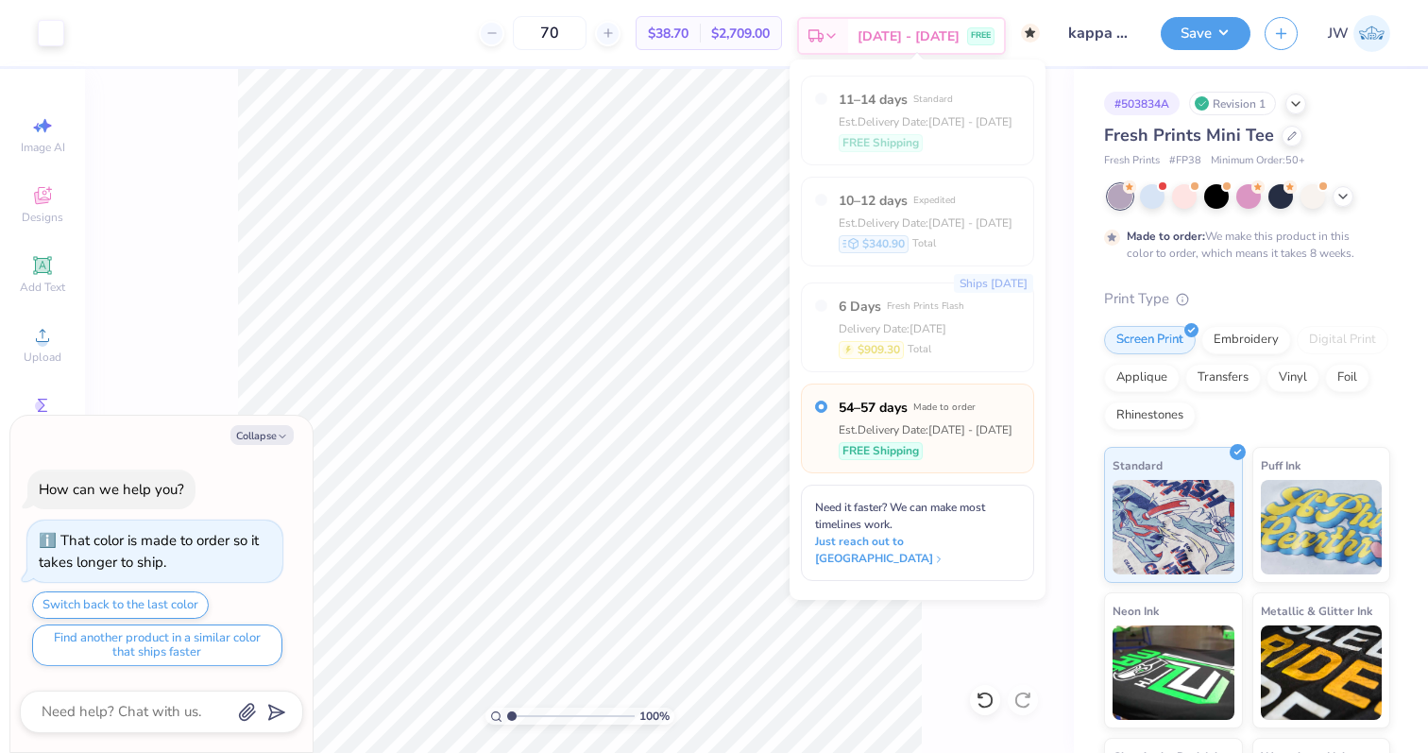
click at [915, 43] on span "[DATE] - [DATE]" at bounding box center [909, 36] width 102 height 20
